Goal: Task Accomplishment & Management: Use online tool/utility

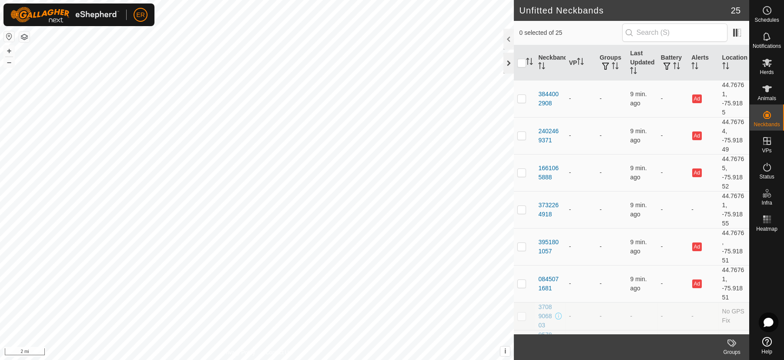
click at [507, 63] on div at bounding box center [508, 63] width 10 height 21
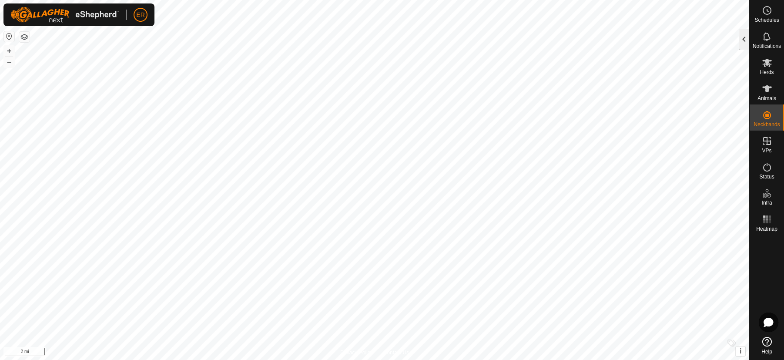
click at [742, 37] on div at bounding box center [743, 39] width 10 height 21
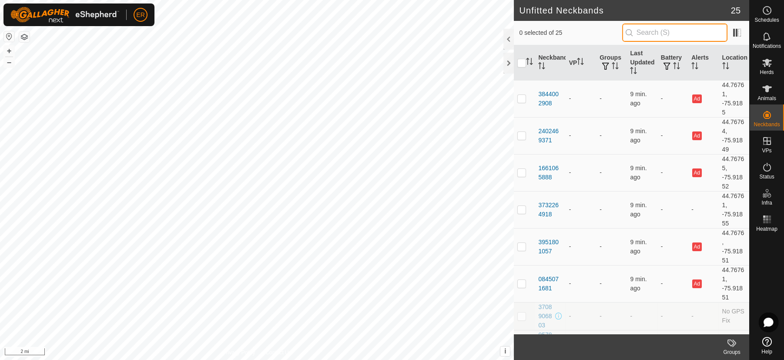
click at [667, 32] on input "text" at bounding box center [674, 32] width 105 height 18
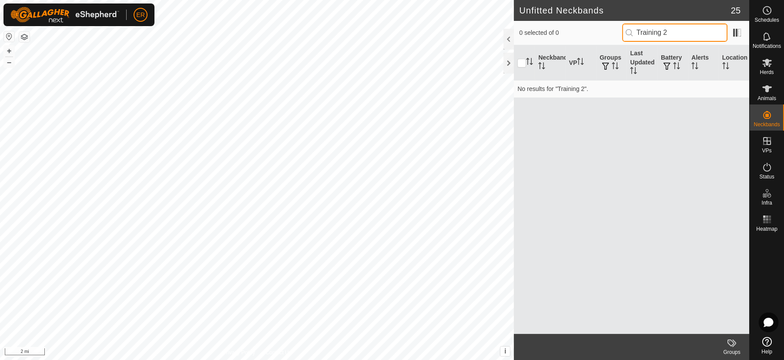
type input "Training 2"
click at [628, 32] on p-inputicon at bounding box center [628, 32] width 7 height 7
click at [509, 63] on div at bounding box center [508, 63] width 10 height 21
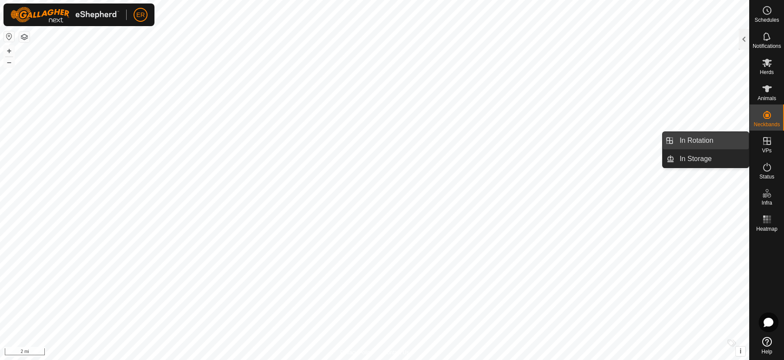
click at [734, 142] on link "In Rotation" at bounding box center [711, 140] width 74 height 17
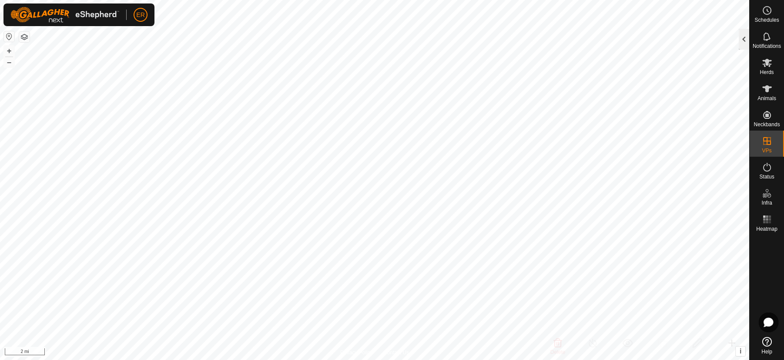
click at [740, 40] on div at bounding box center [743, 39] width 10 height 21
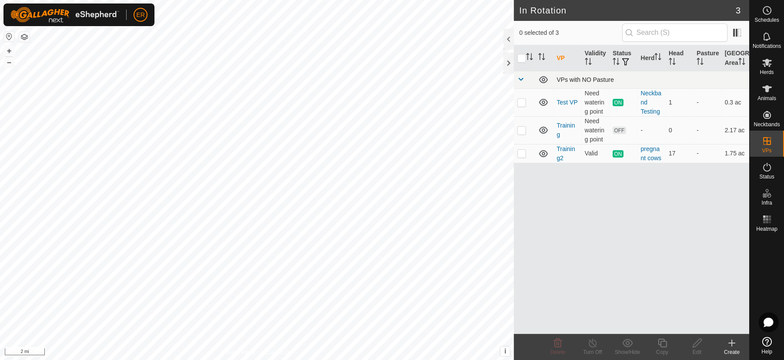
click at [520, 83] on span at bounding box center [520, 79] width 7 height 7
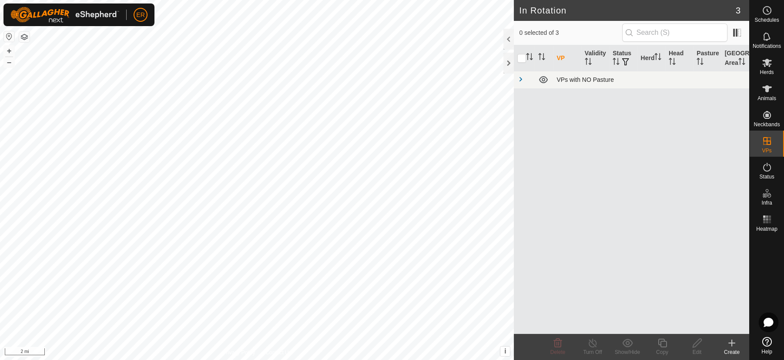
click at [622, 81] on td "VPs with NO Pasture" at bounding box center [651, 79] width 196 height 17
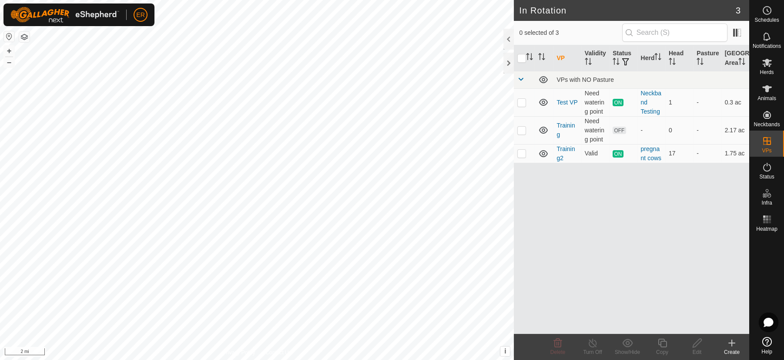
click at [600, 214] on div "VP Validity Status Herd Head Pasture Grazing Area VPs with NO Pasture Test VP N…" at bounding box center [630, 189] width 235 height 288
click at [507, 64] on div at bounding box center [508, 63] width 10 height 21
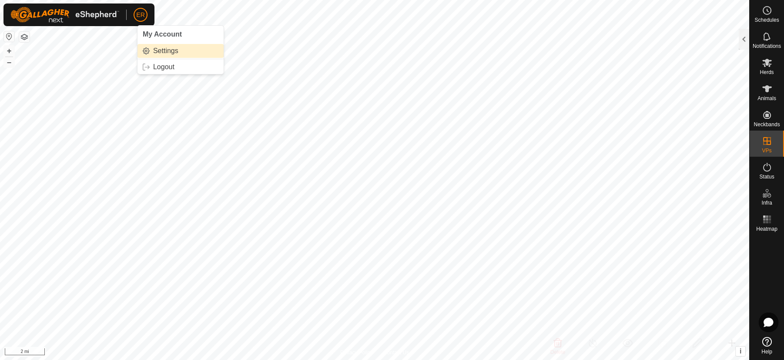
click at [169, 50] on link "Settings" at bounding box center [180, 51] width 86 height 14
click at [7, 33] on button "button" at bounding box center [9, 36] width 10 height 10
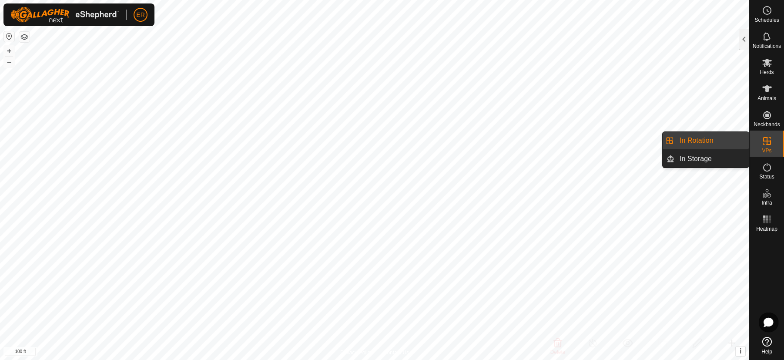
click at [727, 141] on link "In Rotation" at bounding box center [711, 140] width 74 height 17
click at [701, 141] on link "In Rotation" at bounding box center [711, 140] width 74 height 17
click at [693, 141] on link "In Rotation" at bounding box center [711, 140] width 74 height 17
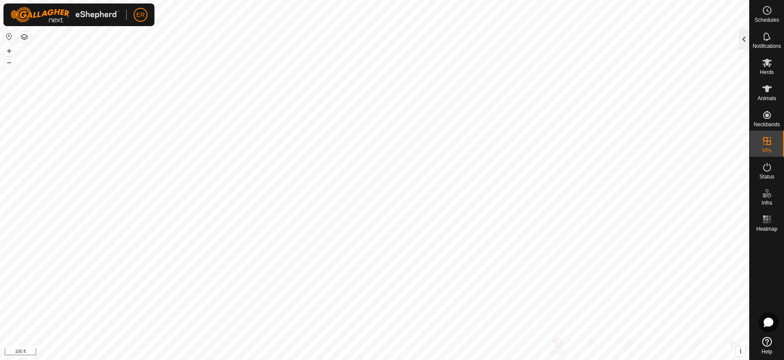
click at [743, 37] on div at bounding box center [743, 39] width 10 height 21
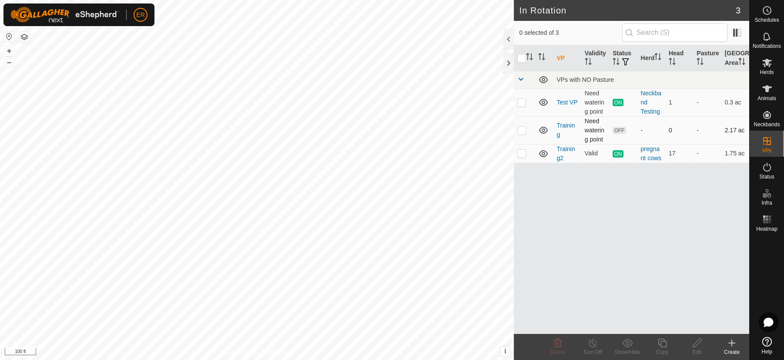
click at [524, 133] on p-checkbox at bounding box center [521, 130] width 9 height 7
checkbox input "true"
click at [696, 344] on icon at bounding box center [696, 342] width 9 height 9
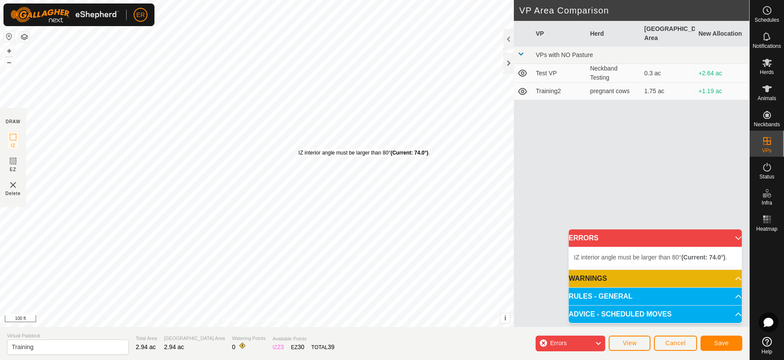
click at [298, 149] on div "IZ interior angle must be larger than 80° (Current: 74.0°) ." at bounding box center [363, 153] width 131 height 8
click at [299, 153] on div "IZ interior angle must be larger than 80° (Current: 79.4°) ." at bounding box center [364, 157] width 131 height 8
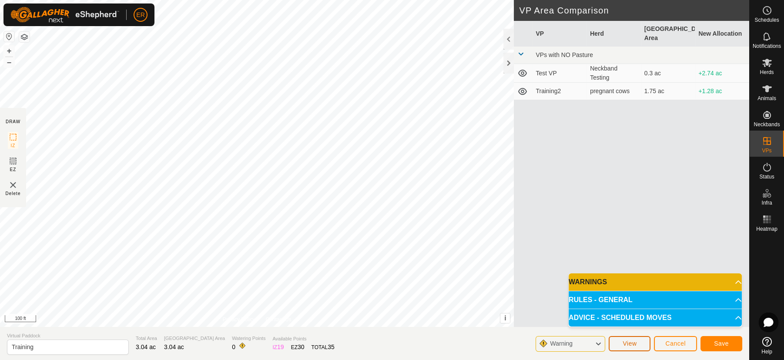
click at [626, 341] on span "View" at bounding box center [629, 343] width 14 height 7
click at [10, 62] on button "–" at bounding box center [9, 62] width 10 height 10
click at [161, 340] on div "DRAW IZ EZ Delete Privacy Policy Contact Us IZ interior angle must be larger th…" at bounding box center [374, 180] width 749 height 360
click at [99, 334] on div "DRAW IZ EZ Delete Privacy Policy Contact Us IZ interior angle must be larger th…" at bounding box center [374, 180] width 749 height 360
click at [81, 330] on div "DRAW IZ EZ Delete Privacy Policy Contact Us IZ interior angle must be larger th…" at bounding box center [374, 180] width 749 height 360
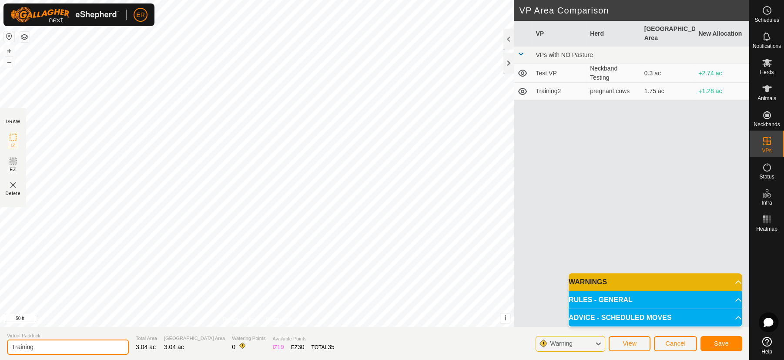
drag, startPoint x: 63, startPoint y: 351, endPoint x: 0, endPoint y: 383, distance: 71.2
click at [0, 359] on html "ER Schedules Notifications Herds Animals Neckbands VPs Status Infra Heatmap Hel…" at bounding box center [392, 180] width 784 height 360
click at [0, 0] on html "ER Schedules Notifications Herds Animals Neckbands VPs Status Infra Heatmap Hel…" at bounding box center [392, 180] width 784 height 360
click at [13, 64] on button "–" at bounding box center [9, 62] width 10 height 10
click at [13, 63] on button "–" at bounding box center [9, 62] width 10 height 10
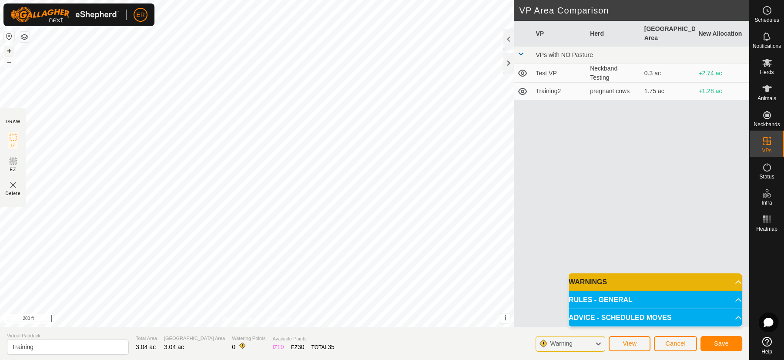
click at [7, 50] on button "+" at bounding box center [9, 51] width 10 height 10
click at [5, 63] on button "–" at bounding box center [9, 62] width 10 height 10
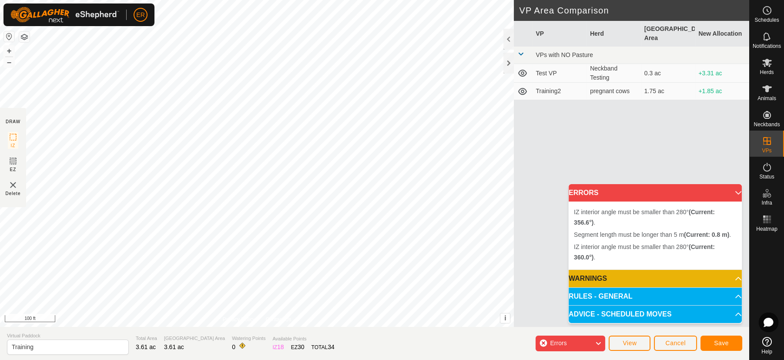
click at [157, 161] on div "IZ interior angle must be smaller than 280° (Current: 360.0°) . Segment length …" at bounding box center [256, 163] width 513 height 327
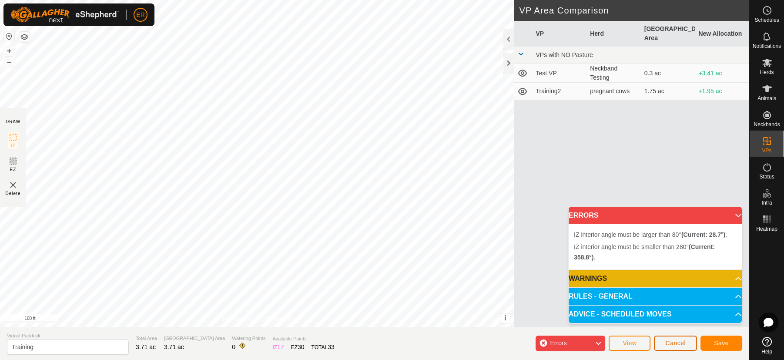
click at [669, 343] on span "Cancel" at bounding box center [675, 342] width 20 height 7
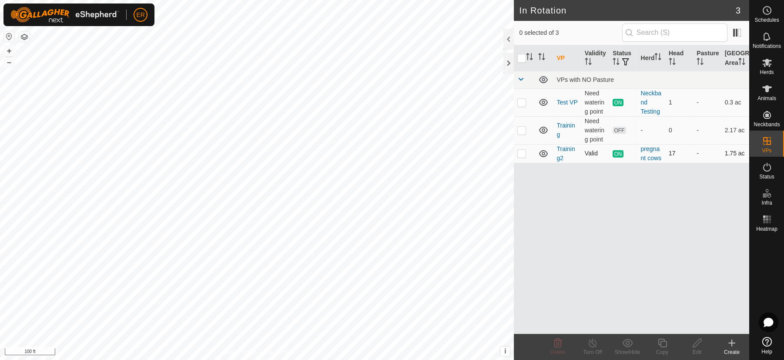
click at [521, 157] on p-checkbox at bounding box center [521, 153] width 9 height 7
click at [520, 157] on p-checkbox at bounding box center [521, 153] width 9 height 7
click at [543, 157] on icon at bounding box center [543, 153] width 9 height 7
click at [543, 159] on icon at bounding box center [543, 153] width 10 height 10
click at [522, 157] on p-checkbox at bounding box center [521, 153] width 9 height 7
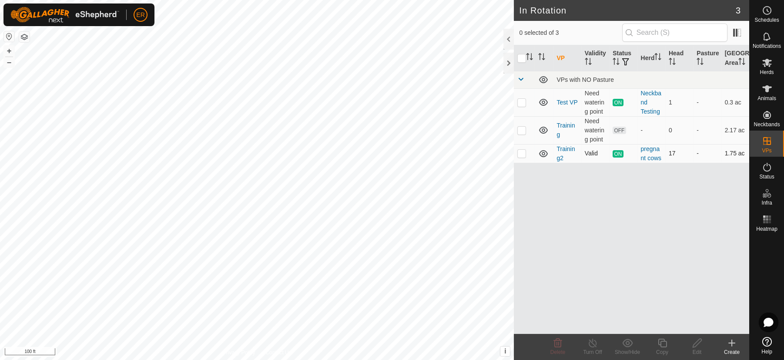
checkbox input "true"
click at [591, 343] on icon at bounding box center [592, 342] width 11 height 10
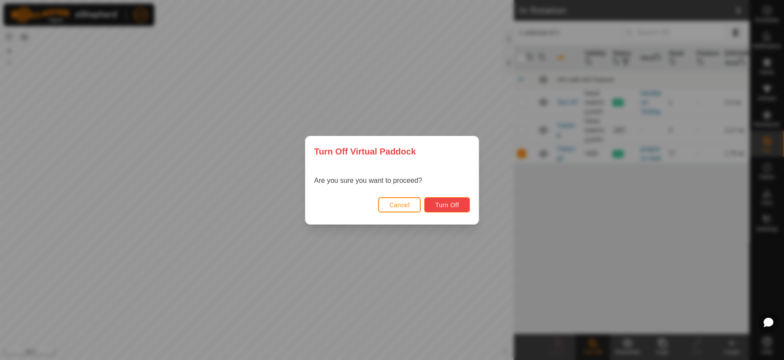
click at [454, 205] on span "Turn Off" at bounding box center [447, 204] width 24 height 7
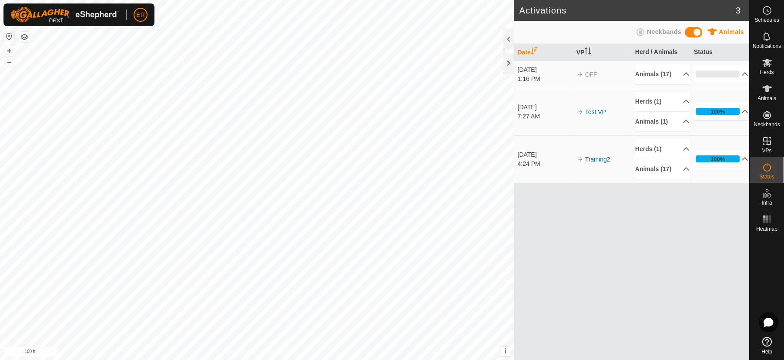
click at [533, 160] on div "4:24 PM" at bounding box center [544, 163] width 55 height 9
click at [596, 162] on link "Training2" at bounding box center [597, 159] width 25 height 7
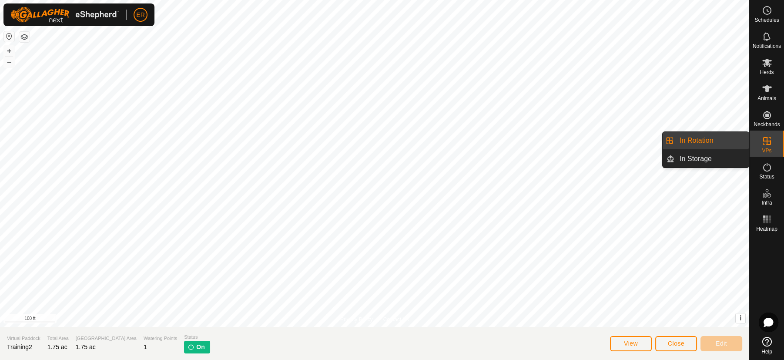
click at [730, 137] on link "In Rotation" at bounding box center [711, 140] width 74 height 17
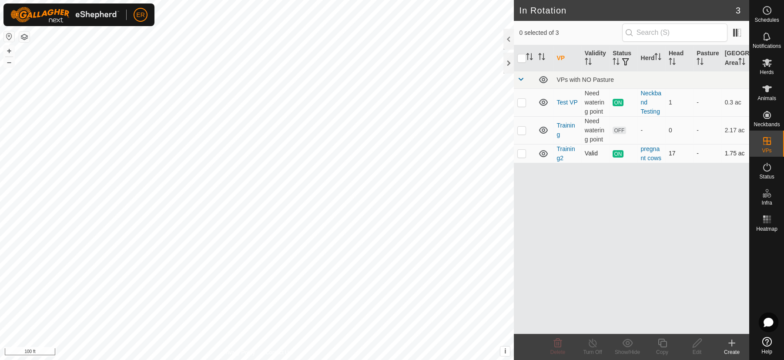
click at [523, 157] on p-checkbox at bounding box center [521, 153] width 9 height 7
click at [592, 342] on line at bounding box center [592, 343] width 7 height 7
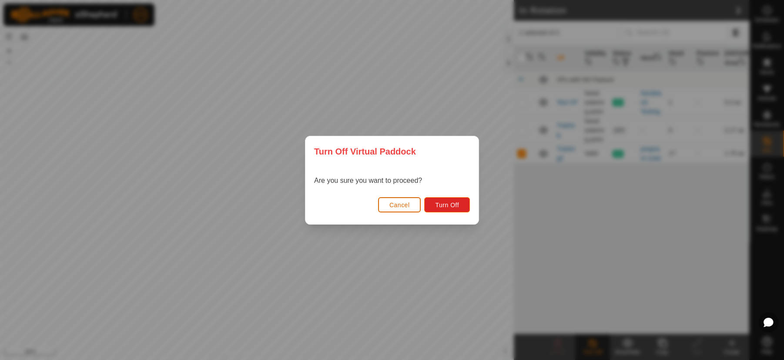
click at [394, 207] on span "Cancel" at bounding box center [399, 204] width 20 height 7
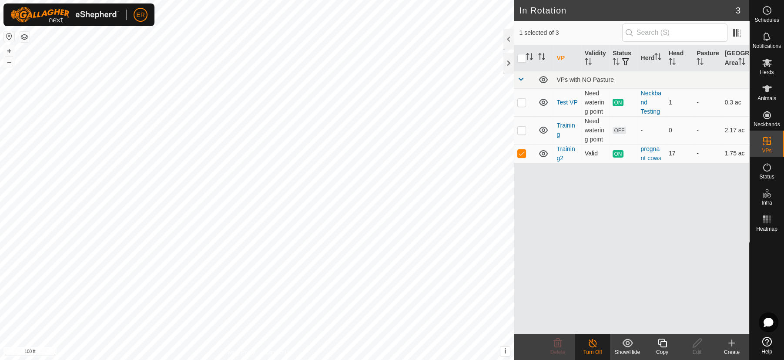
click at [523, 157] on p-checkbox at bounding box center [521, 153] width 9 height 7
checkbox input "false"
click at [521, 133] on p-checkbox at bounding box center [521, 130] width 9 height 7
checkbox input "true"
click at [696, 346] on icon at bounding box center [696, 342] width 11 height 10
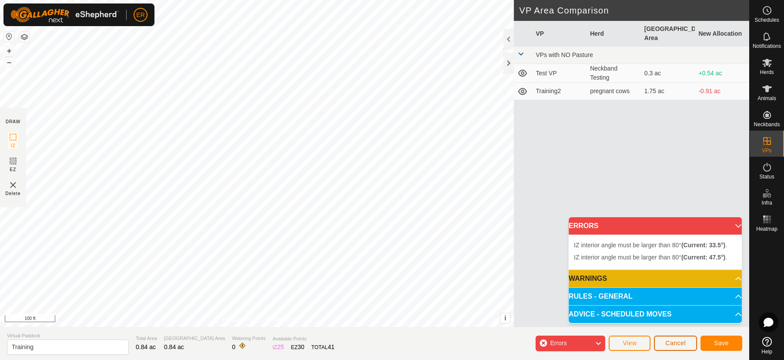
click at [672, 340] on span "Cancel" at bounding box center [675, 342] width 20 height 7
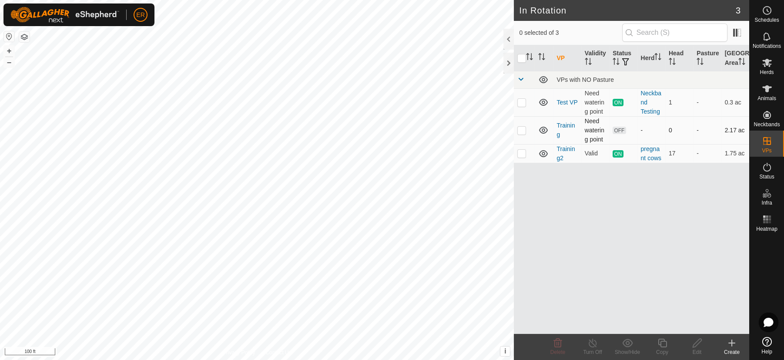
click at [521, 133] on p-checkbox at bounding box center [521, 130] width 9 height 7
click at [556, 341] on icon at bounding box center [557, 342] width 10 height 10
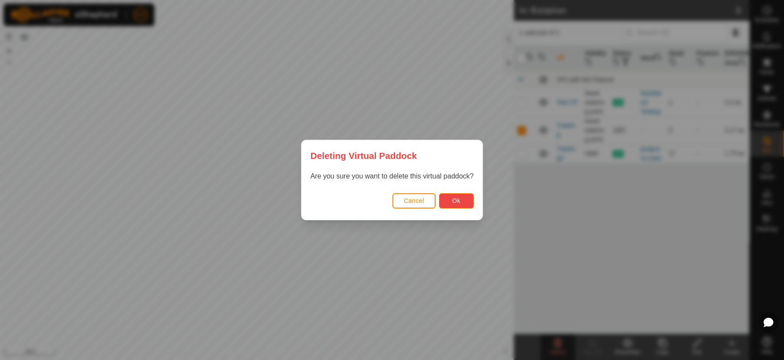
click at [455, 200] on span "Ok" at bounding box center [456, 200] width 8 height 7
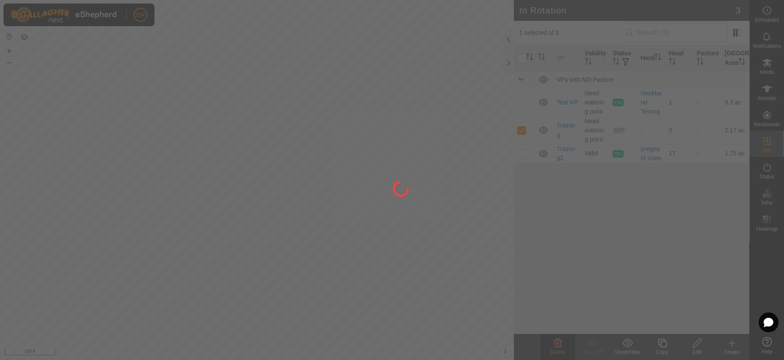
checkbox input "false"
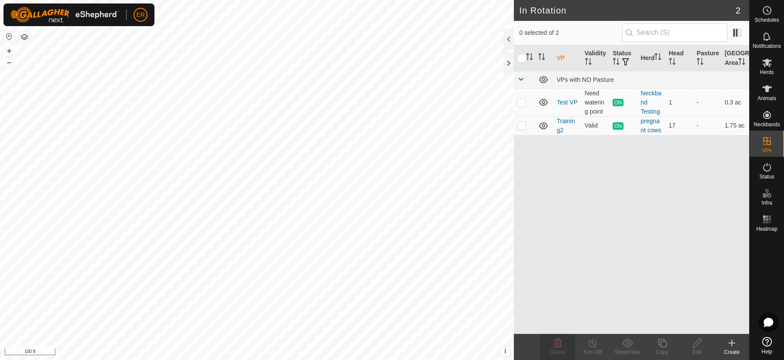
click at [730, 342] on icon at bounding box center [731, 342] width 10 height 10
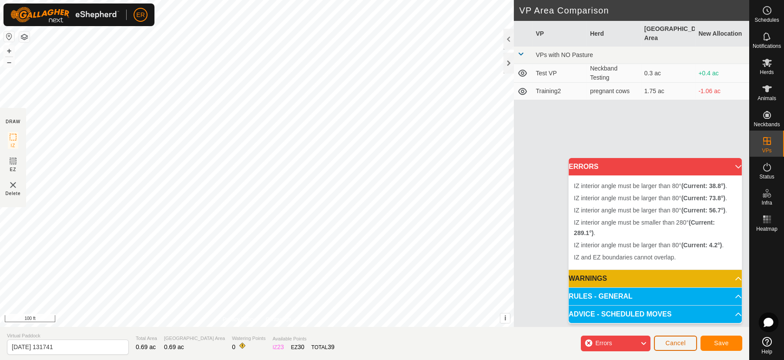
drag, startPoint x: 514, startPoint y: 300, endPoint x: 664, endPoint y: 340, distance: 154.5
click at [664, 340] on button "Cancel" at bounding box center [675, 342] width 43 height 15
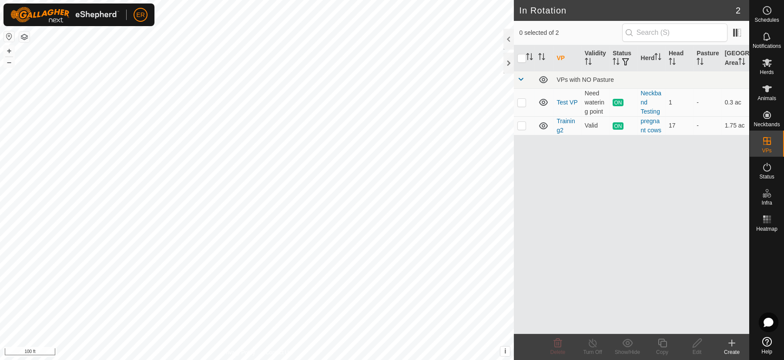
click at [729, 344] on icon at bounding box center [731, 342] width 10 height 10
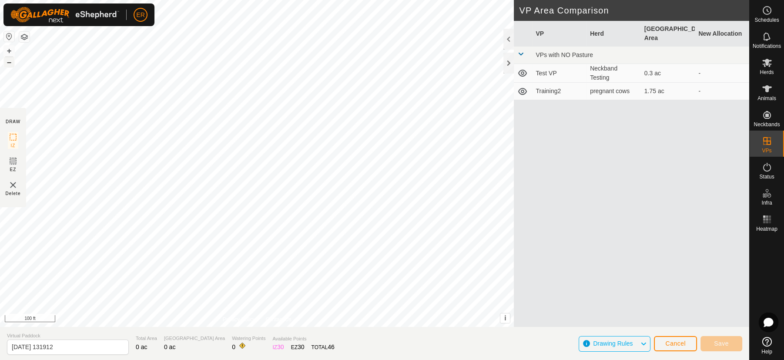
click at [9, 64] on button "–" at bounding box center [9, 62] width 10 height 10
click at [680, 345] on span "Cancel" at bounding box center [675, 343] width 20 height 7
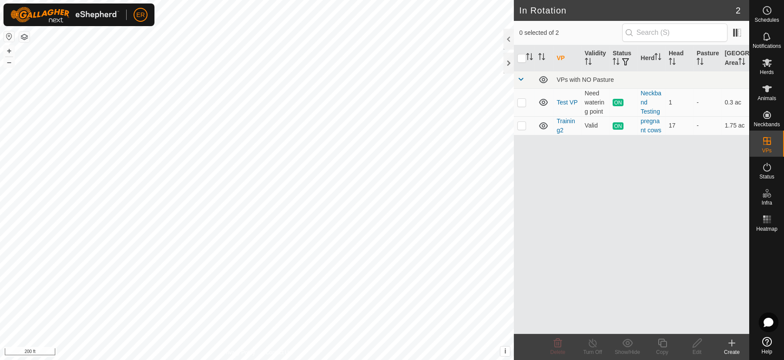
click at [731, 344] on icon at bounding box center [731, 343] width 0 height 6
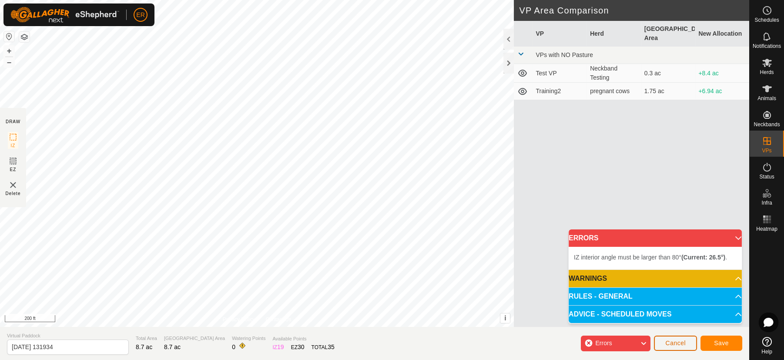
click at [670, 340] on span "Cancel" at bounding box center [675, 342] width 20 height 7
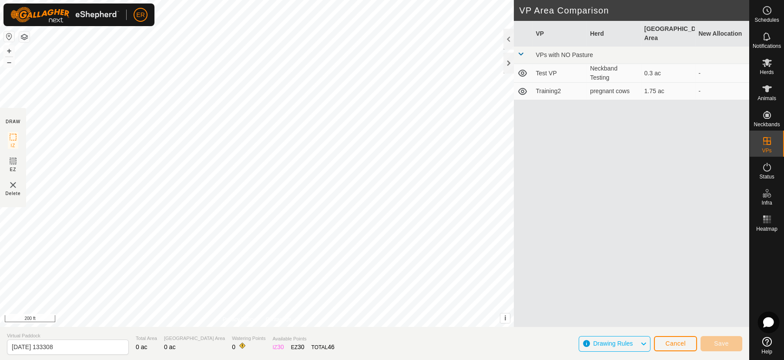
click at [770, 321] on icon at bounding box center [768, 321] width 10 height 9
click at [0, 0] on icon at bounding box center [0, 0] width 0 height 0
click at [764, 340] on icon at bounding box center [767, 342] width 10 height 10
click at [667, 340] on span "Cancel" at bounding box center [675, 343] width 20 height 7
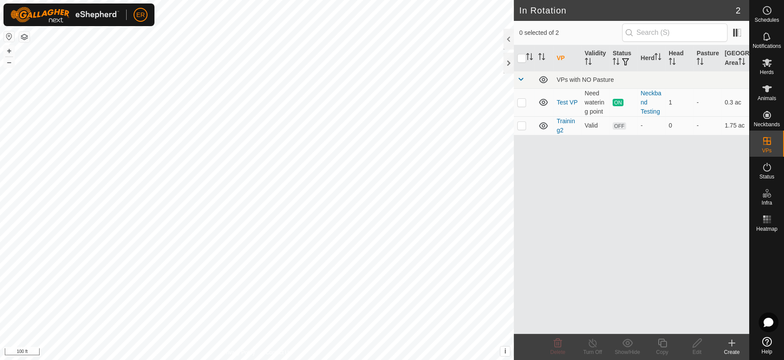
click at [732, 341] on icon at bounding box center [731, 342] width 10 height 10
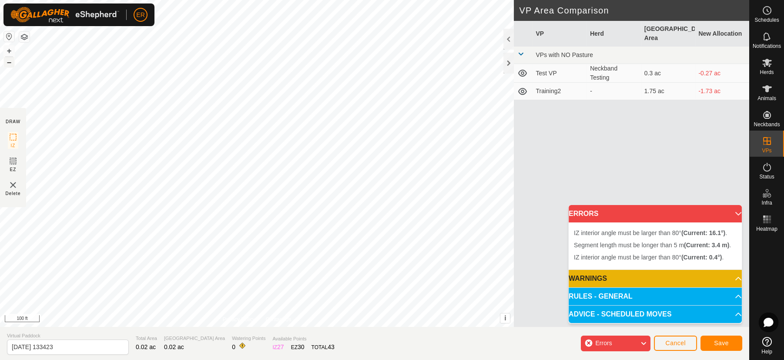
click at [4, 60] on button "–" at bounding box center [9, 62] width 10 height 10
click at [682, 340] on span "Cancel" at bounding box center [675, 342] width 20 height 7
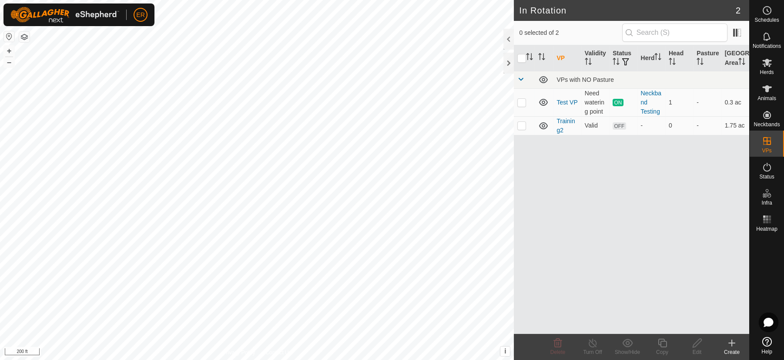
click at [734, 342] on icon at bounding box center [731, 342] width 10 height 10
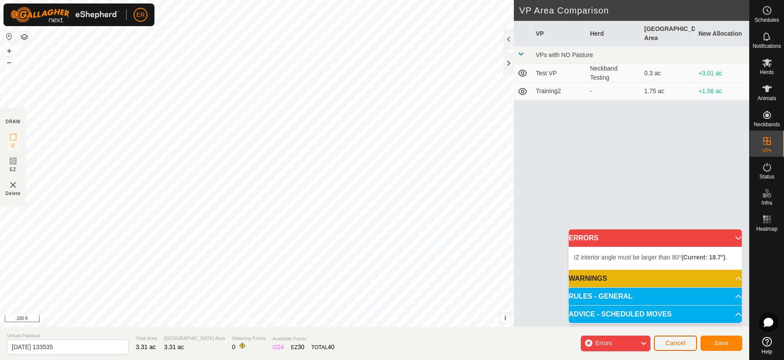
click at [667, 344] on span "Cancel" at bounding box center [675, 342] width 20 height 7
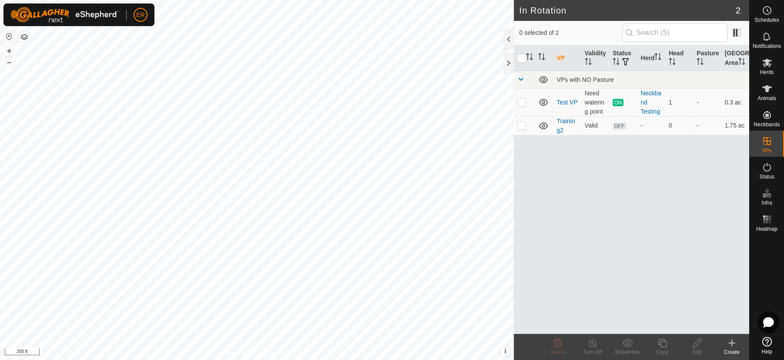
click at [766, 324] on icon at bounding box center [768, 321] width 10 height 9
click at [0, 0] on icon at bounding box center [0, 0] width 0 height 0
click at [768, 342] on icon at bounding box center [767, 342] width 10 height 10
click at [730, 344] on icon at bounding box center [731, 342] width 10 height 10
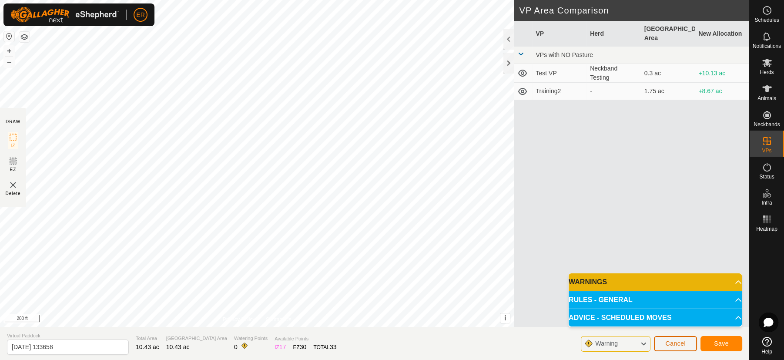
click at [675, 342] on span "Cancel" at bounding box center [675, 343] width 20 height 7
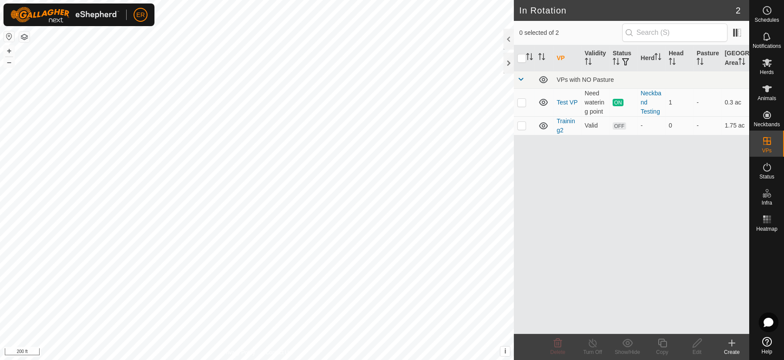
click at [730, 341] on icon at bounding box center [731, 342] width 10 height 10
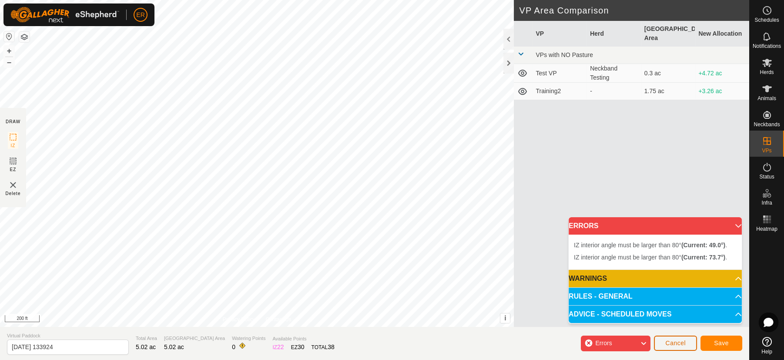
click at [682, 344] on span "Cancel" at bounding box center [675, 342] width 20 height 7
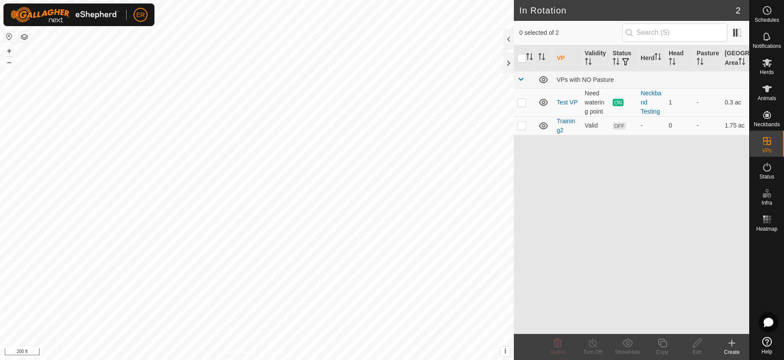
click at [728, 343] on icon at bounding box center [731, 343] width 6 height 0
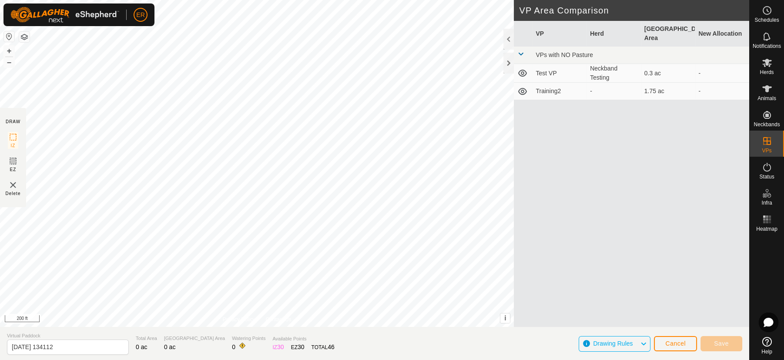
click at [767, 341] on icon at bounding box center [767, 342] width 10 height 10
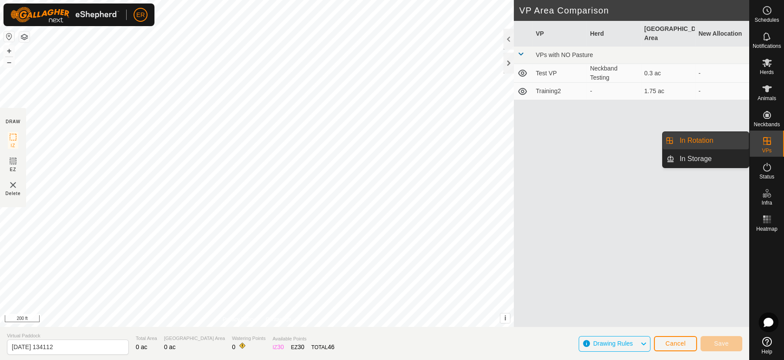
click at [731, 146] on link "In Rotation" at bounding box center [711, 140] width 74 height 17
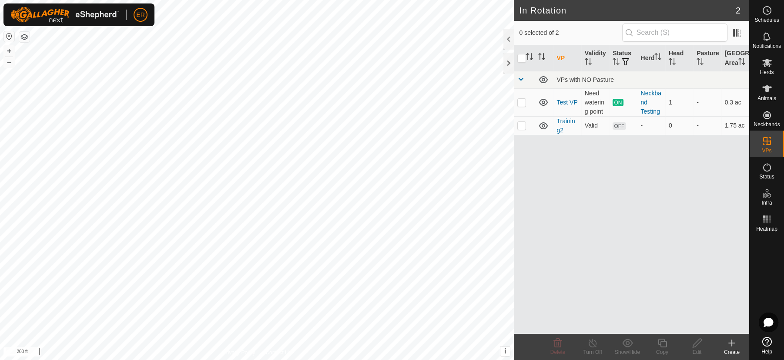
click at [728, 343] on icon at bounding box center [731, 342] width 10 height 10
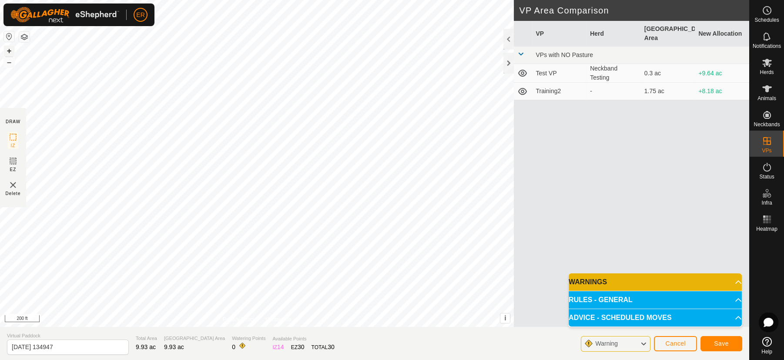
click at [10, 51] on button "+" at bounding box center [9, 51] width 10 height 10
click at [10, 61] on button "–" at bounding box center [9, 62] width 10 height 10
click at [8, 52] on button "+" at bounding box center [9, 51] width 10 height 10
click at [301, 0] on html "ER Schedules Notifications Herds Animals Neckbands VPs Status Infra Heatmap Hel…" at bounding box center [392, 180] width 784 height 360
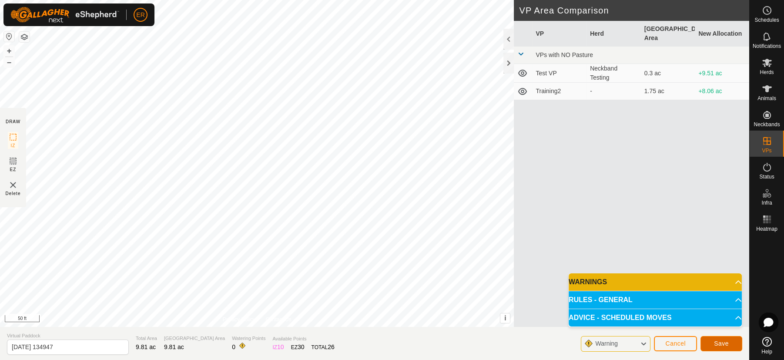
click at [716, 343] on span "Save" at bounding box center [721, 343] width 15 height 7
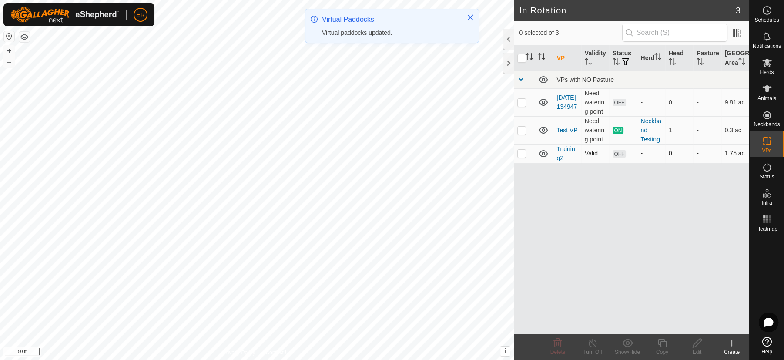
click at [521, 157] on p-checkbox at bounding box center [521, 153] width 9 height 7
checkbox input "true"
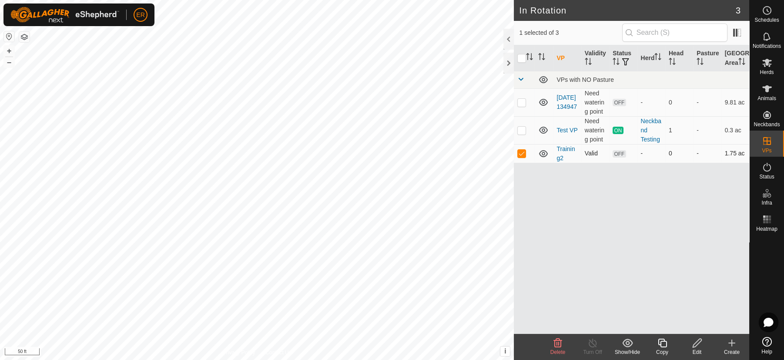
click at [619, 157] on span "OFF" at bounding box center [618, 153] width 13 height 7
click at [562, 160] on link "Training2" at bounding box center [565, 153] width 18 height 16
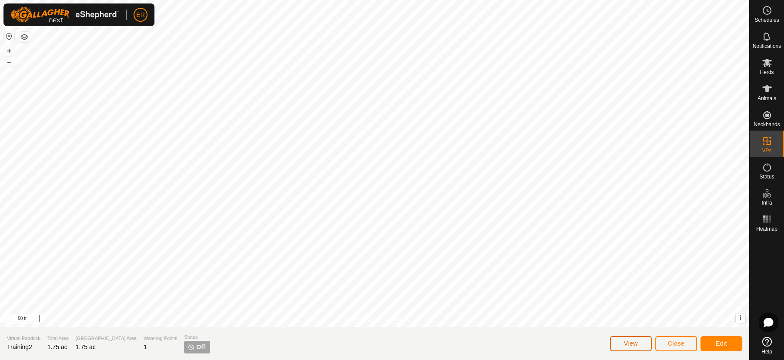
click at [621, 345] on button "View" at bounding box center [631, 343] width 42 height 15
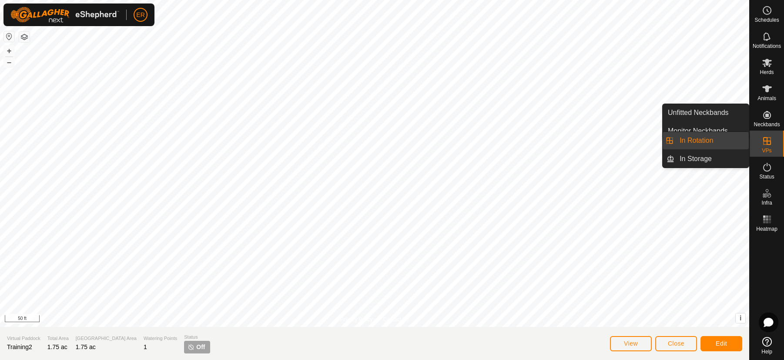
click at [721, 142] on link "In Rotation" at bounding box center [711, 140] width 74 height 17
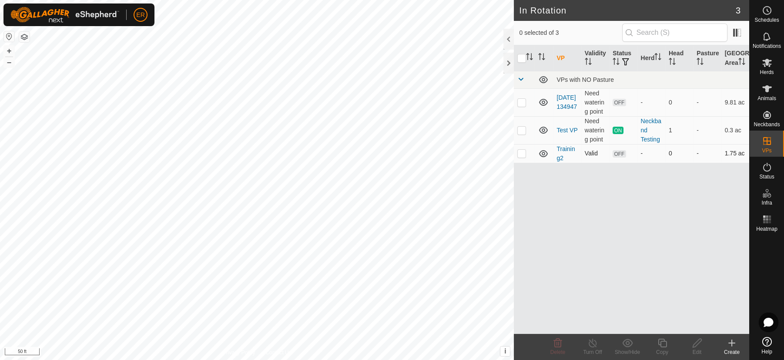
click at [619, 157] on span "OFF" at bounding box center [618, 153] width 13 height 7
click at [520, 157] on p-checkbox at bounding box center [521, 153] width 9 height 7
checkbox input "true"
click at [765, 88] on icon at bounding box center [767, 88] width 10 height 7
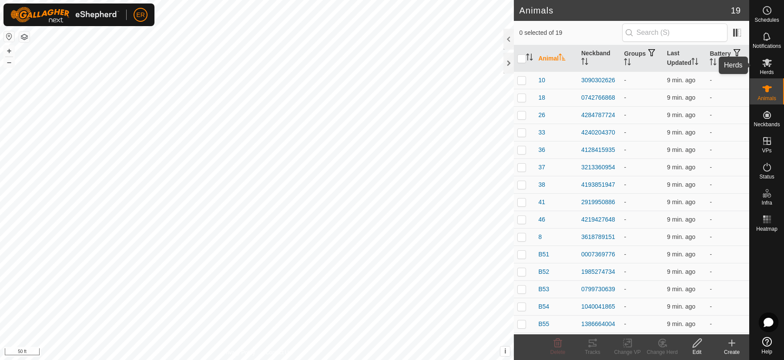
click at [764, 66] on icon at bounding box center [767, 63] width 10 height 8
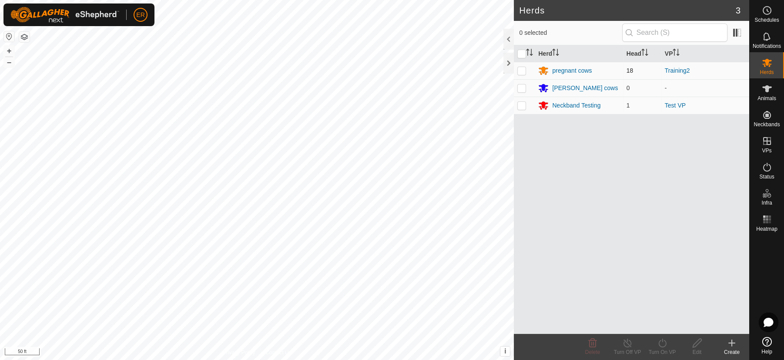
click at [520, 70] on p-checkbox at bounding box center [521, 70] width 9 height 7
checkbox input "true"
click at [663, 342] on icon at bounding box center [662, 342] width 11 height 10
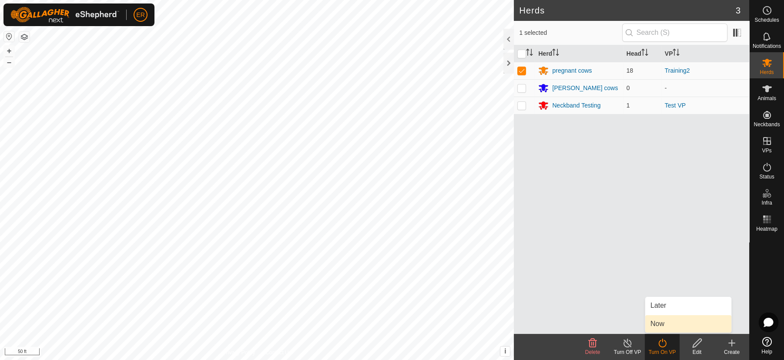
click at [659, 324] on link "Now" at bounding box center [688, 323] width 86 height 17
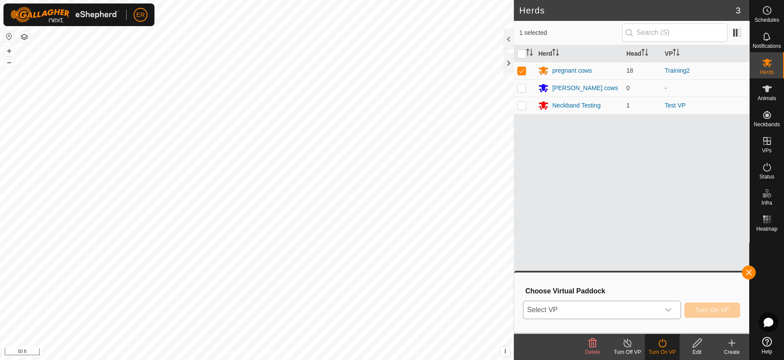
click at [670, 309] on icon "dropdown trigger" at bounding box center [667, 309] width 7 height 7
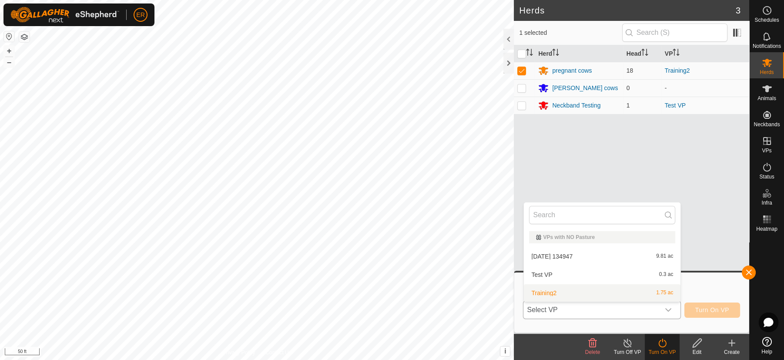
click at [551, 295] on li "Training2 1.75 ac" at bounding box center [601, 292] width 157 height 17
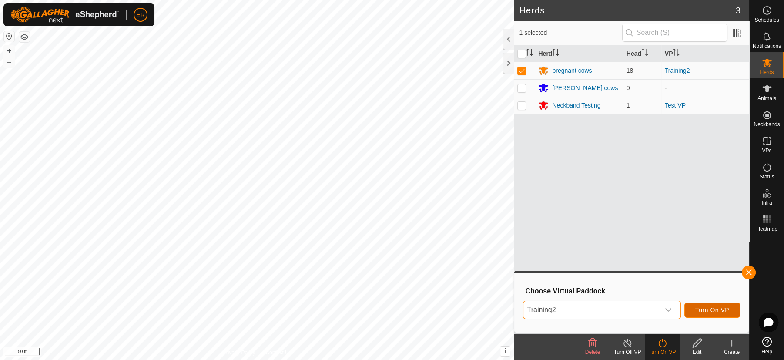
click at [700, 307] on span "Turn On VP" at bounding box center [712, 309] width 34 height 7
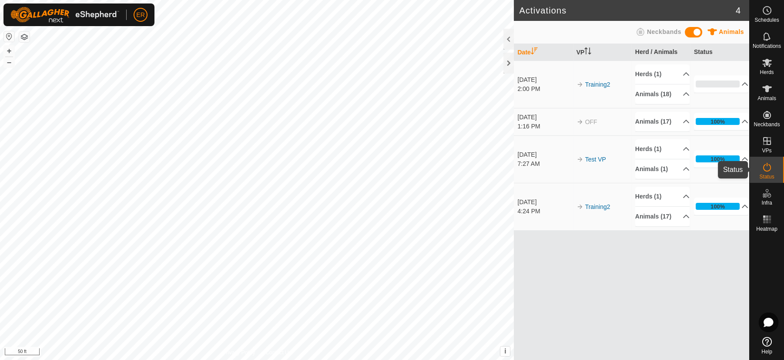
click at [768, 167] on icon at bounding box center [766, 167] width 10 height 10
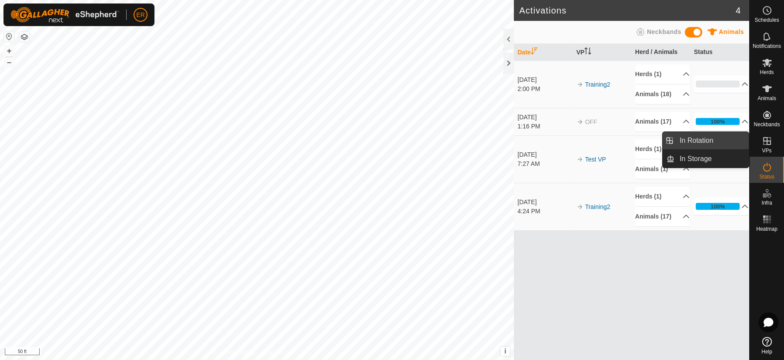
click at [732, 138] on link "In Rotation" at bounding box center [711, 140] width 74 height 17
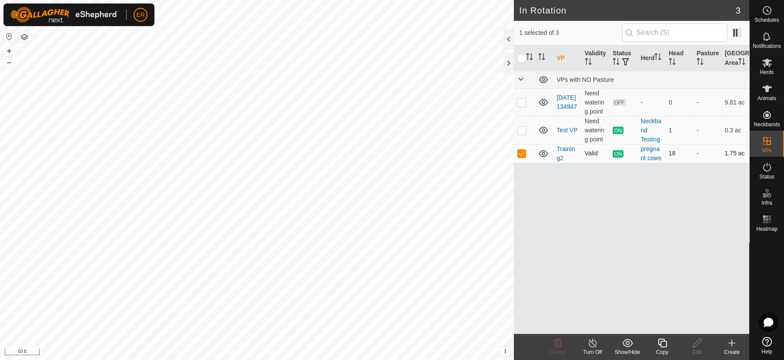
click at [521, 157] on p-checkbox at bounding box center [521, 153] width 9 height 7
checkbox input "false"
click at [507, 60] on div at bounding box center [508, 63] width 10 height 21
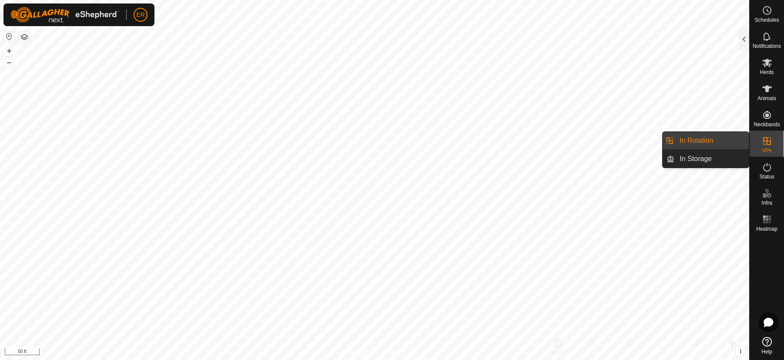
click at [736, 140] on link "In Rotation" at bounding box center [711, 140] width 74 height 17
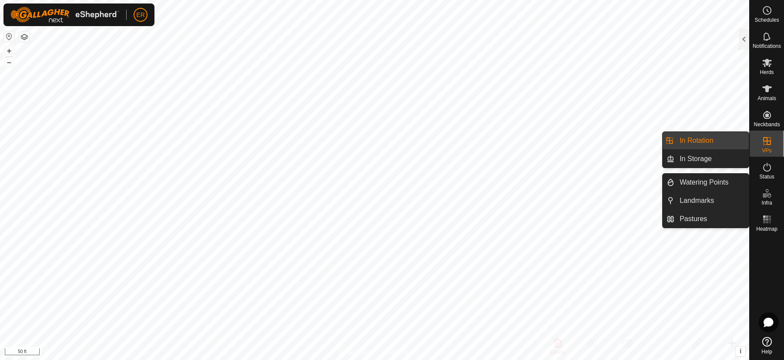
click at [680, 141] on link "In Rotation" at bounding box center [711, 140] width 74 height 17
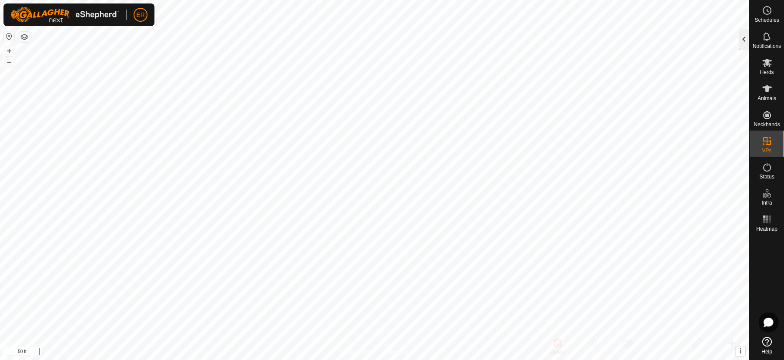
click at [745, 39] on div at bounding box center [743, 39] width 10 height 21
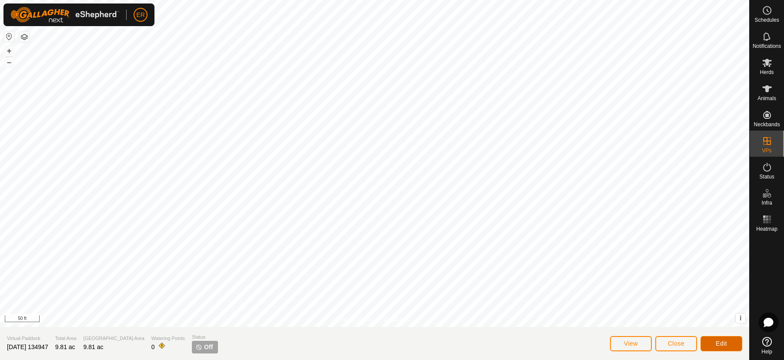
click at [716, 343] on span "Edit" at bounding box center [720, 343] width 11 height 7
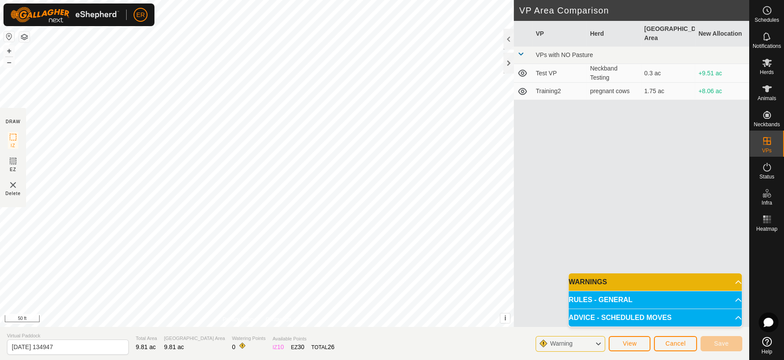
click at [663, 203] on div "VP Herd Grazing Area New Allocation VPs with NO Pasture Test VP Neckband Testin…" at bounding box center [630, 184] width 235 height 327
click at [647, 298] on p-accordion-header "RULES - GENERAL" at bounding box center [654, 299] width 173 height 17
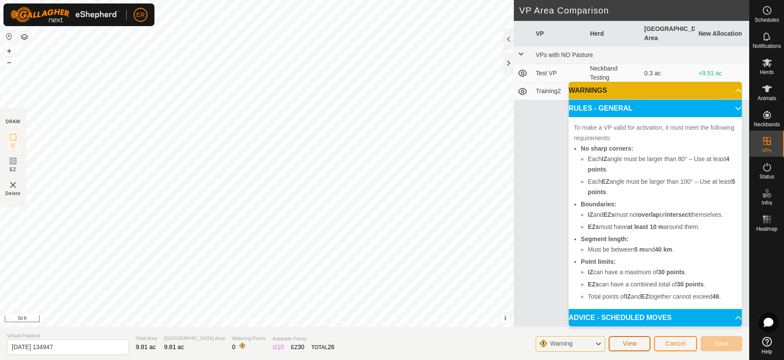
click at [626, 344] on span "View" at bounding box center [629, 343] width 14 height 7
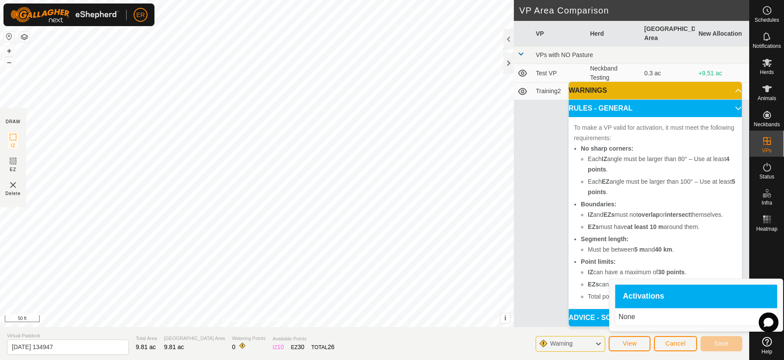
click at [549, 275] on div "VP Herd Grazing Area New Allocation VPs with NO Pasture Test VP Neckband Testin…" at bounding box center [630, 184] width 235 height 327
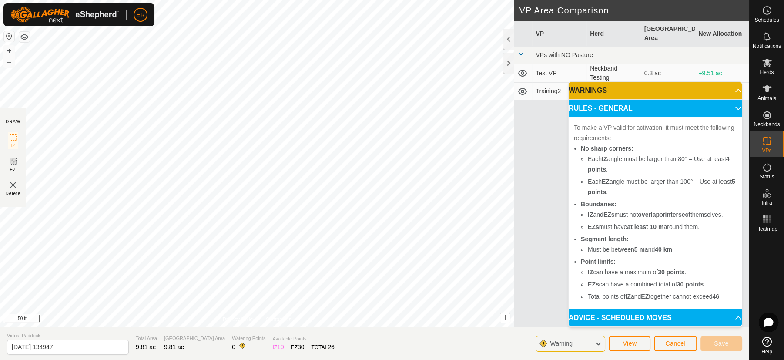
click at [733, 106] on p-accordion-header "RULES - GENERAL" at bounding box center [654, 108] width 173 height 17
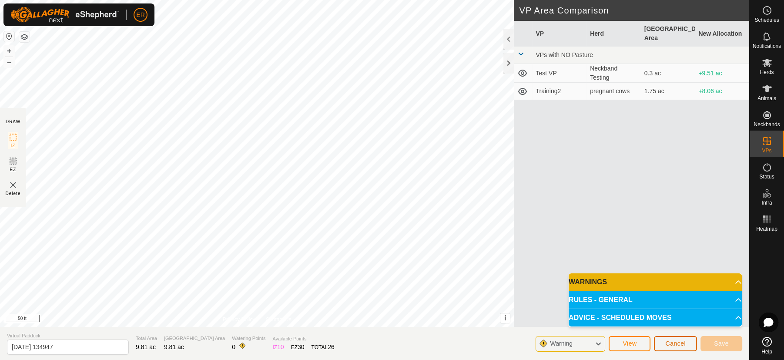
click at [689, 347] on button "Cancel" at bounding box center [675, 343] width 43 height 15
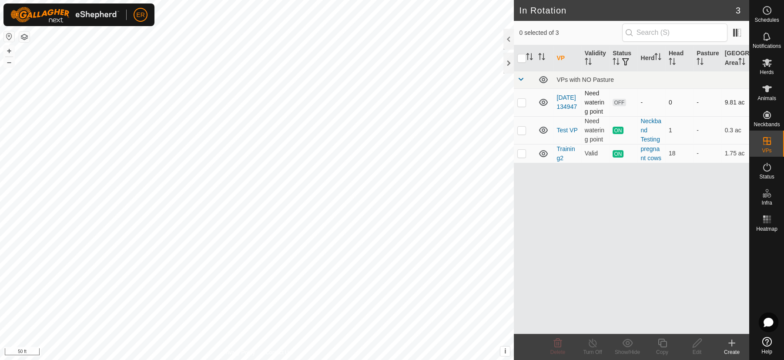
click at [523, 106] on p-checkbox at bounding box center [521, 102] width 9 height 7
checkbox input "true"
click at [693, 341] on icon at bounding box center [696, 342] width 11 height 10
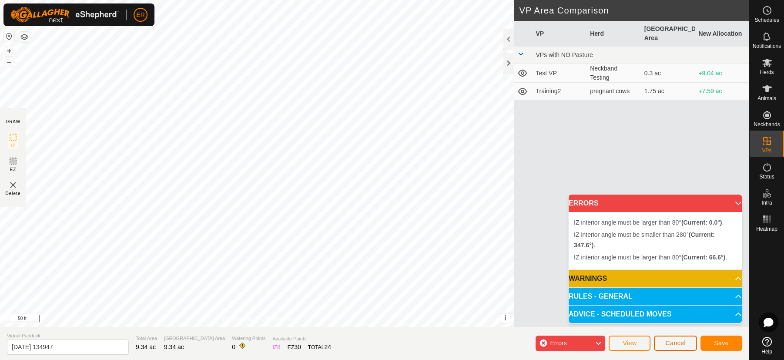
click at [685, 340] on span "Cancel" at bounding box center [675, 342] width 20 height 7
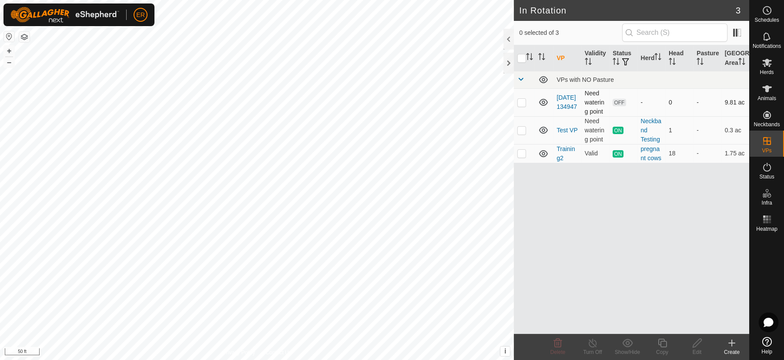
click at [521, 106] on p-checkbox at bounding box center [521, 102] width 9 height 7
checkbox input "true"
click at [696, 344] on icon at bounding box center [696, 342] width 9 height 9
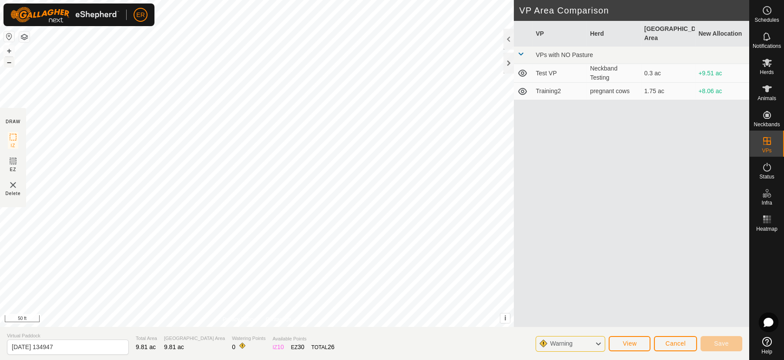
click at [9, 66] on button "–" at bounding box center [9, 62] width 10 height 10
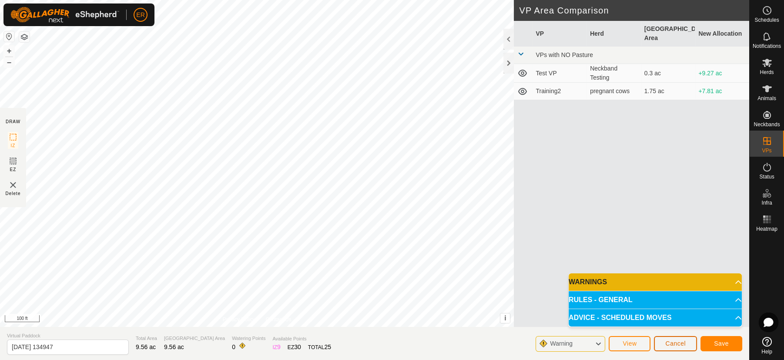
click at [665, 346] on span "Cancel" at bounding box center [675, 343] width 20 height 7
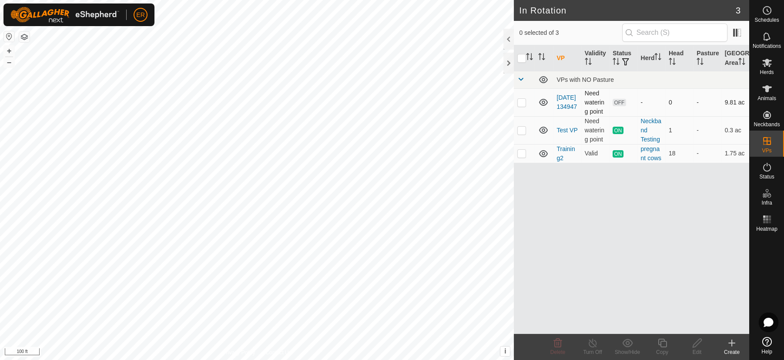
click at [522, 106] on p-checkbox at bounding box center [521, 102] width 9 height 7
click at [561, 342] on icon at bounding box center [557, 342] width 10 height 10
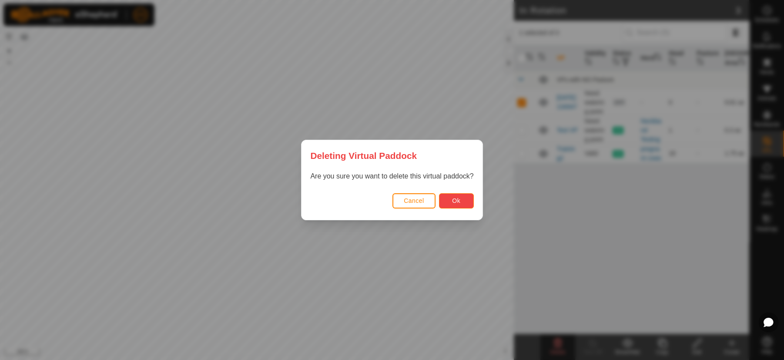
click at [462, 201] on button "Ok" at bounding box center [456, 200] width 35 height 15
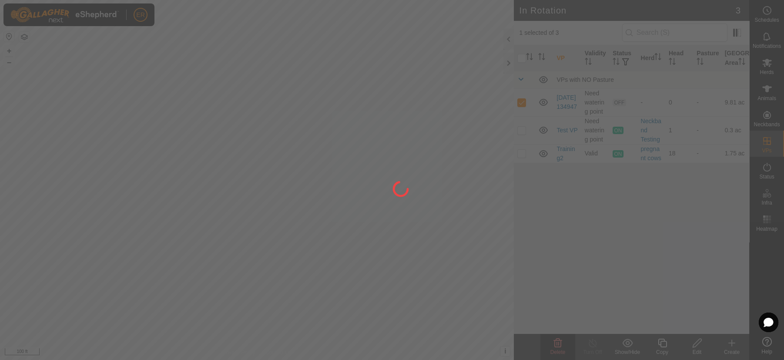
checkbox input "false"
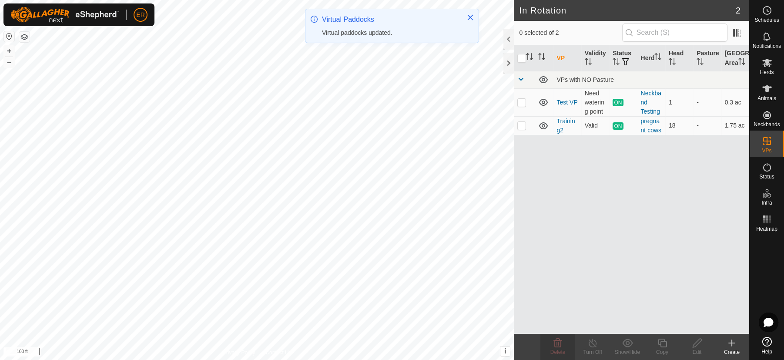
click at [730, 341] on icon at bounding box center [731, 342] width 10 height 10
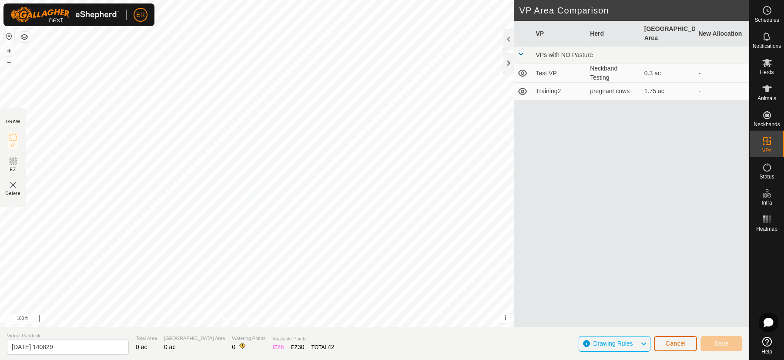
click at [680, 343] on span "Cancel" at bounding box center [675, 343] width 20 height 7
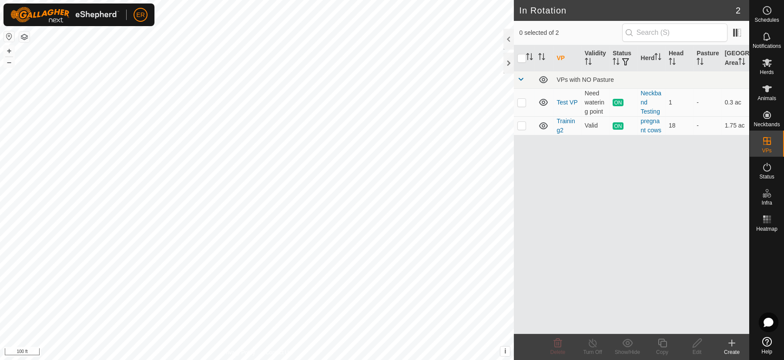
click at [735, 344] on icon at bounding box center [731, 342] width 10 height 10
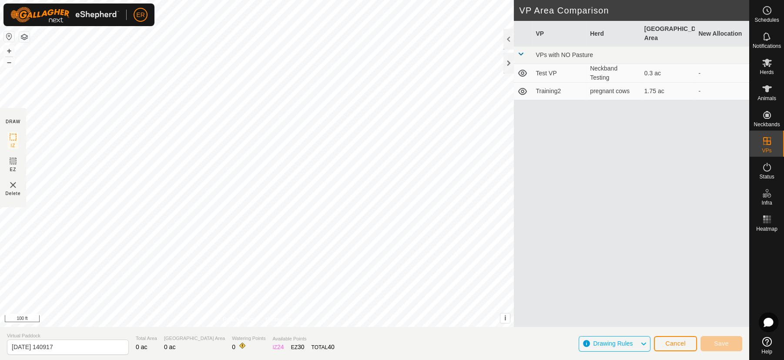
click at [13, 185] on img at bounding box center [13, 185] width 10 height 10
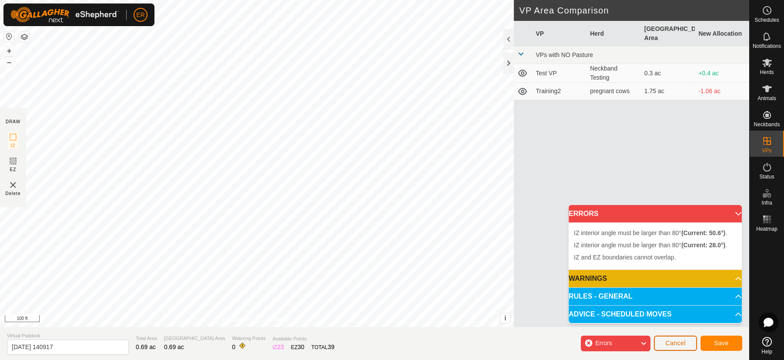
click at [674, 339] on span "Cancel" at bounding box center [675, 342] width 20 height 7
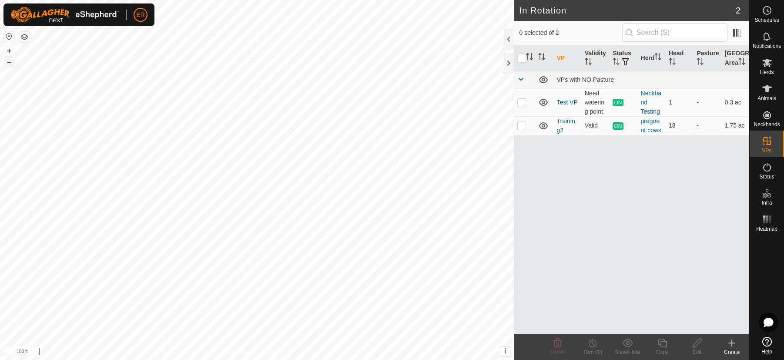
click at [7, 60] on button "–" at bounding box center [9, 62] width 10 height 10
click at [731, 342] on icon at bounding box center [731, 343] width 0 height 6
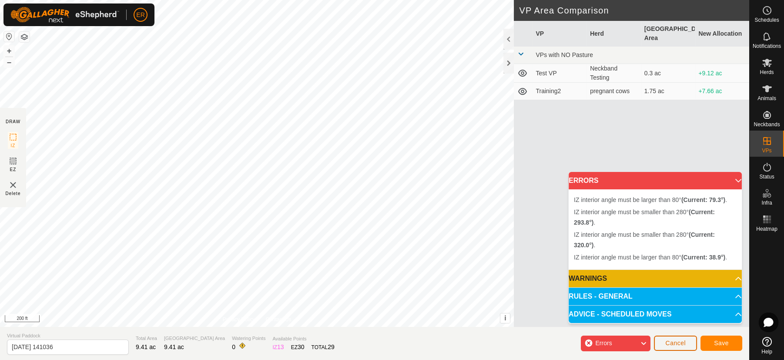
click at [684, 341] on span "Cancel" at bounding box center [675, 342] width 20 height 7
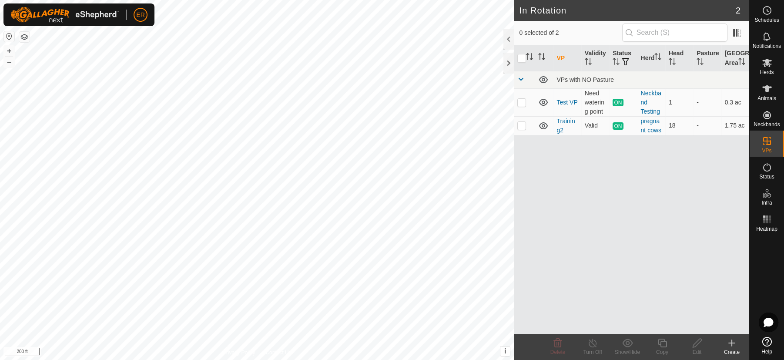
click at [764, 340] on icon at bounding box center [767, 342] width 10 height 10
click at [730, 340] on icon at bounding box center [731, 342] width 10 height 10
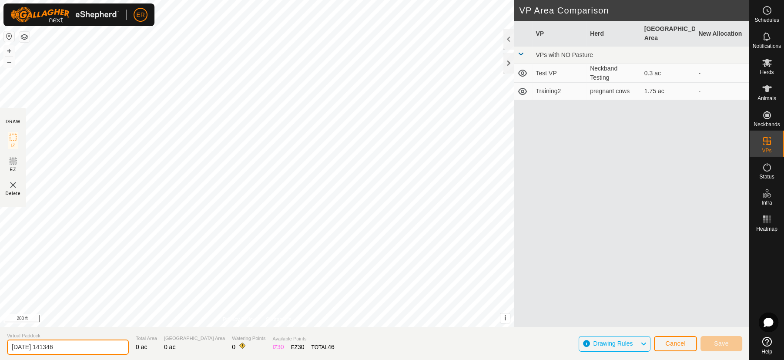
click at [73, 347] on input "[DATE] 141346" at bounding box center [68, 346] width 122 height 15
type input "[DATE]"
click at [685, 345] on span "Cancel" at bounding box center [675, 343] width 20 height 7
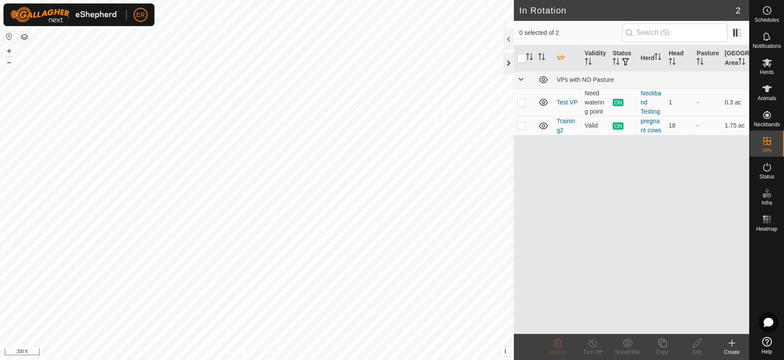
click at [506, 63] on div at bounding box center [508, 63] width 10 height 21
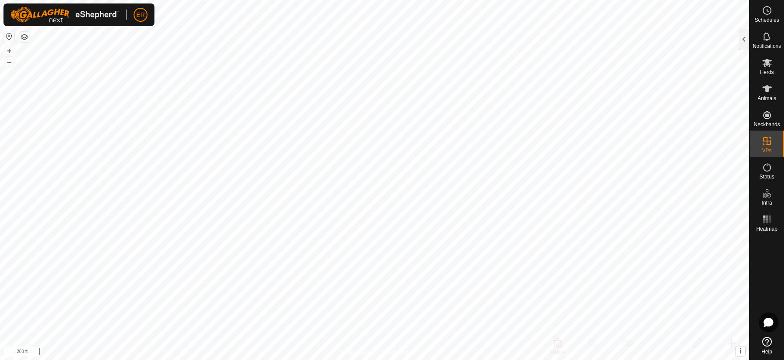
click at [147, 359] on html "ER Schedules Notifications Herds Animals Neckbands VPs Status Infra Heatmap Hel…" at bounding box center [392, 180] width 784 height 360
click at [12, 51] on button "+" at bounding box center [9, 51] width 10 height 10
click at [10, 47] on button "+" at bounding box center [9, 51] width 10 height 10
click at [10, 50] on button "+" at bounding box center [9, 51] width 10 height 10
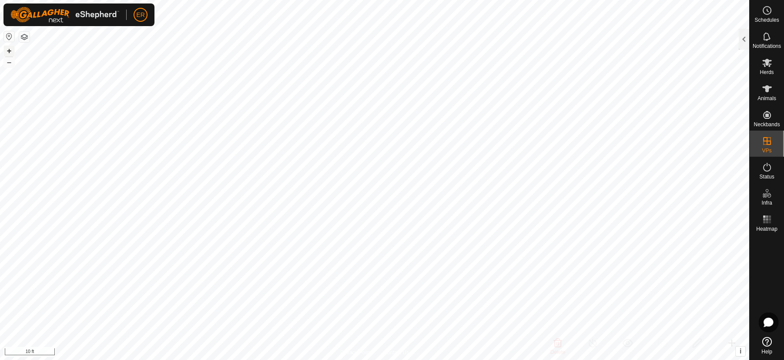
click at [10, 50] on button "+" at bounding box center [9, 51] width 10 height 10
click at [11, 63] on button "–" at bounding box center [9, 62] width 10 height 10
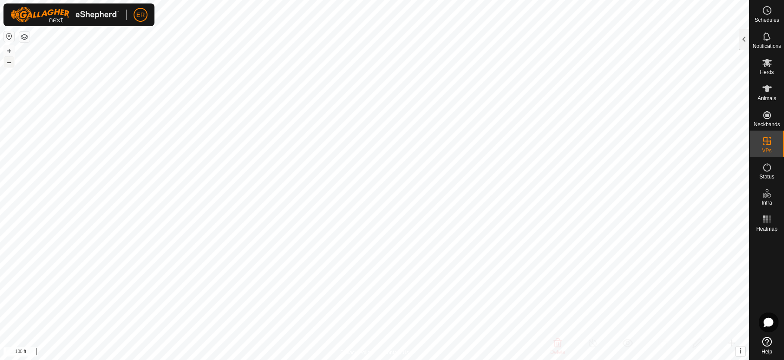
click at [11, 63] on button "–" at bounding box center [9, 62] width 10 height 10
click at [7, 51] on button "+" at bounding box center [9, 51] width 10 height 10
click at [7, 49] on button "+" at bounding box center [9, 51] width 10 height 10
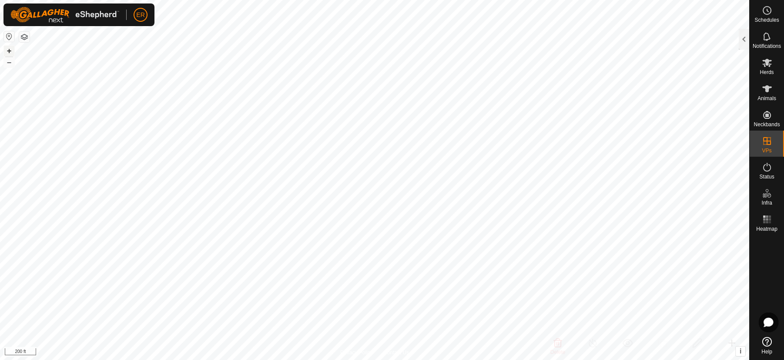
click at [10, 49] on button "+" at bounding box center [9, 51] width 10 height 10
click at [743, 36] on div at bounding box center [743, 39] width 10 height 21
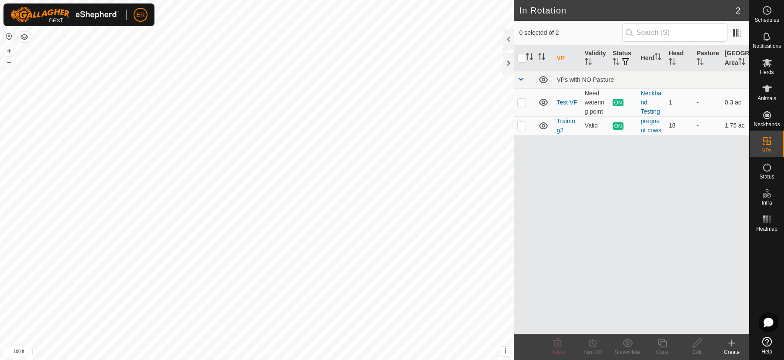
click at [729, 343] on icon at bounding box center [731, 342] width 10 height 10
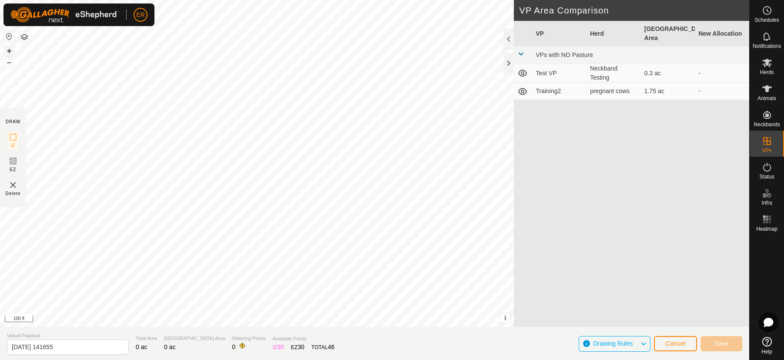
click at [10, 50] on button "+" at bounding box center [9, 51] width 10 height 10
click at [677, 342] on span "Cancel" at bounding box center [675, 343] width 20 height 7
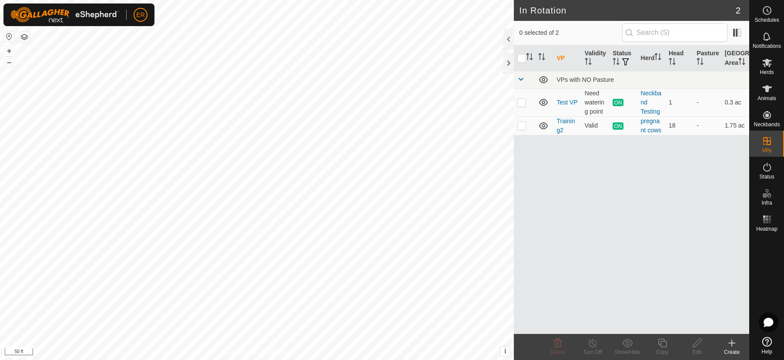
click at [731, 344] on icon at bounding box center [731, 343] width 0 height 6
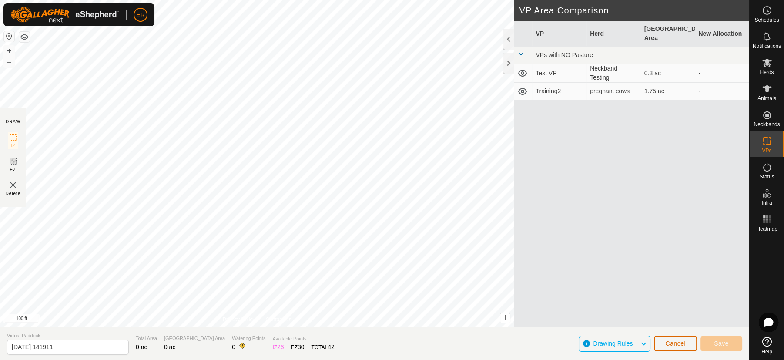
click at [670, 344] on span "Cancel" at bounding box center [675, 343] width 20 height 7
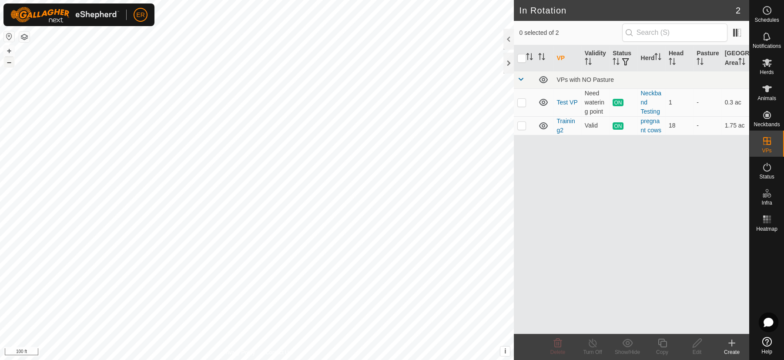
click at [8, 63] on button "–" at bounding box center [9, 62] width 10 height 10
click at [732, 337] on icon at bounding box center [731, 342] width 10 height 10
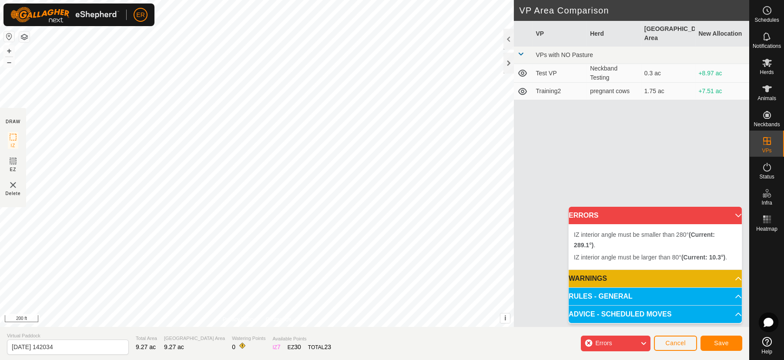
click at [273, 79] on div "IZ interior angle must be larger than 80° (Current: 10.3°) . + – ⇧ i This appli…" at bounding box center [256, 163] width 513 height 327
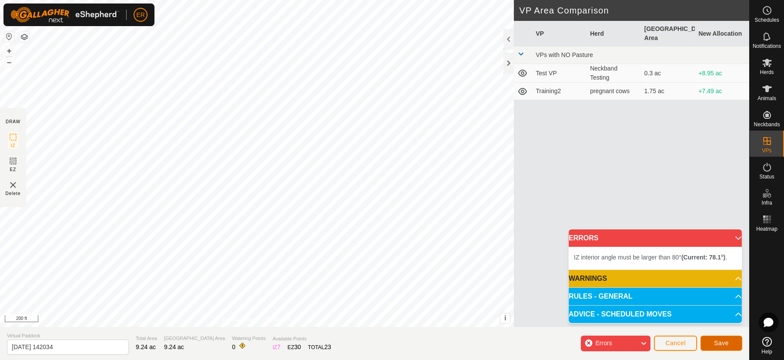
click at [717, 340] on span "Save" at bounding box center [721, 342] width 15 height 7
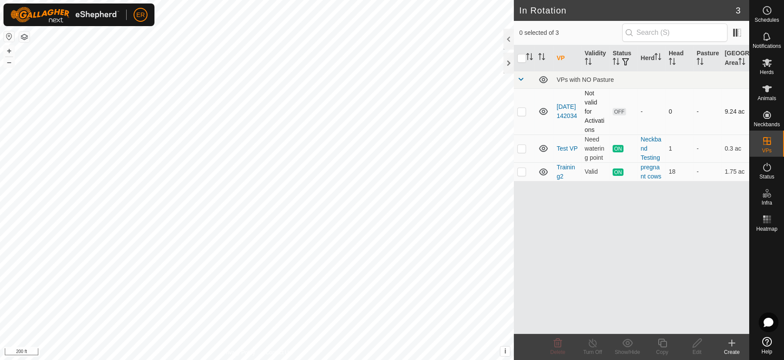
click at [520, 115] on p-checkbox at bounding box center [521, 111] width 9 height 7
checkbox input "true"
click at [697, 343] on icon at bounding box center [696, 342] width 9 height 9
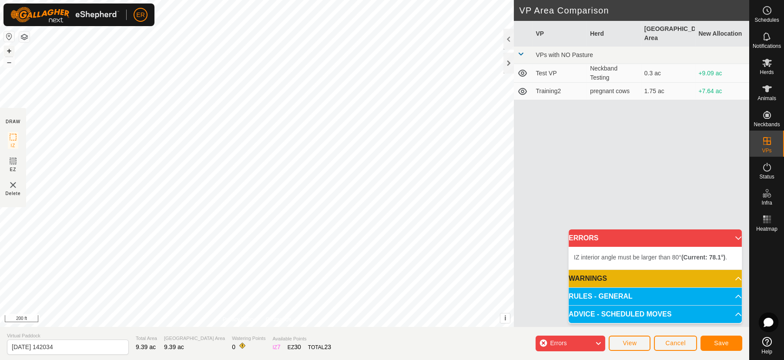
click at [10, 47] on button "+" at bounding box center [9, 51] width 10 height 10
click at [9, 48] on button "+" at bounding box center [9, 51] width 10 height 10
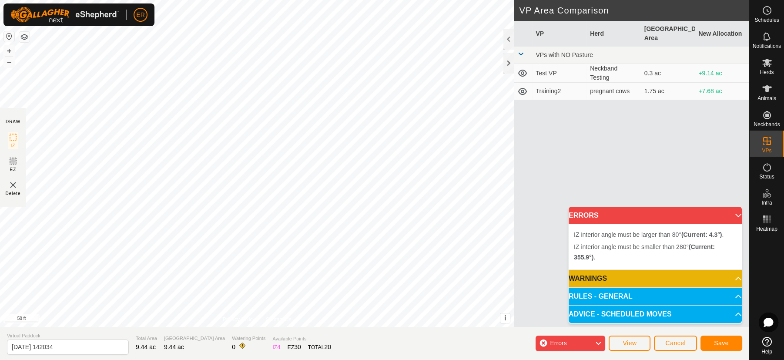
click at [217, 86] on div "IZ interior angle must be larger than 80° (Current: 4.3°) . + – ⇧ i This applic…" at bounding box center [256, 163] width 513 height 327
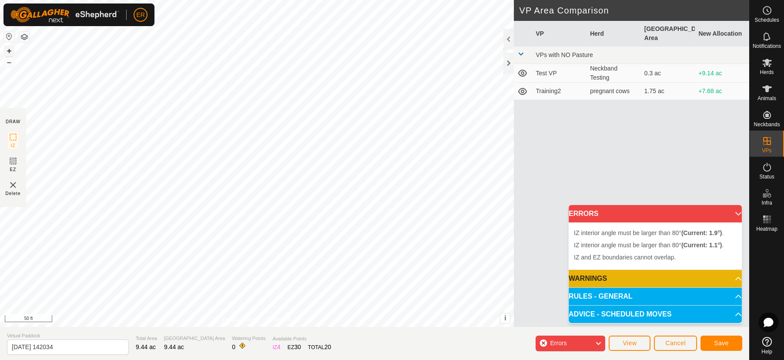
click at [9, 53] on button "+" at bounding box center [9, 51] width 10 height 10
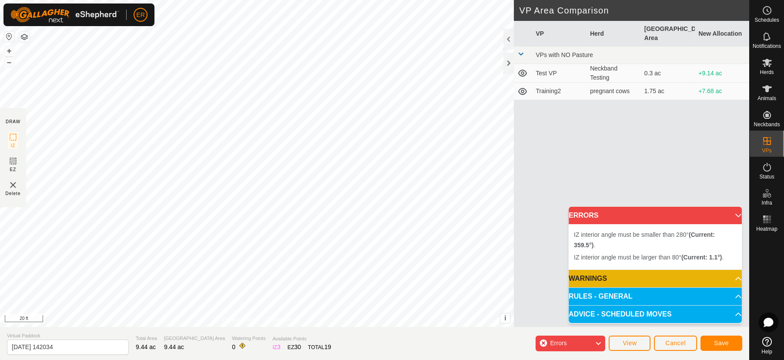
click at [363, 112] on div "IZ interior angle must be smaller than 280° (Current: 359.5°) . + – ⇧ i This ap…" at bounding box center [256, 163] width 513 height 327
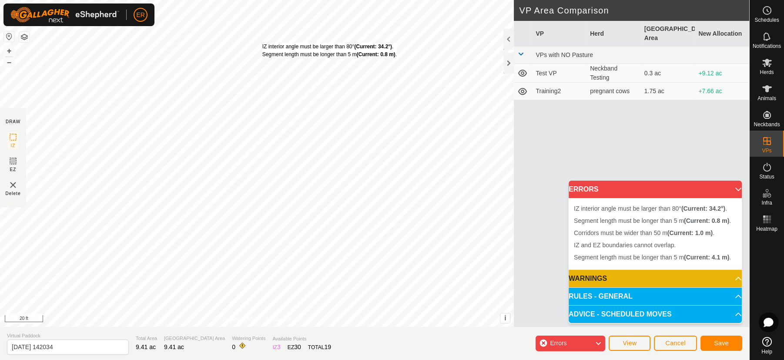
drag, startPoint x: 264, startPoint y: 24, endPoint x: 259, endPoint y: 43, distance: 19.5
click at [262, 43] on div "IZ interior angle must be larger than 80° (Current: 34.2°) . Segment length mus…" at bounding box center [329, 51] width 134 height 16
drag, startPoint x: 259, startPoint y: 44, endPoint x: 281, endPoint y: 33, distance: 24.9
click at [281, 32] on div "IZ interior angle must be larger than 80° (Current: 34.2°) . Segment length mus…" at bounding box center [348, 40] width 134 height 16
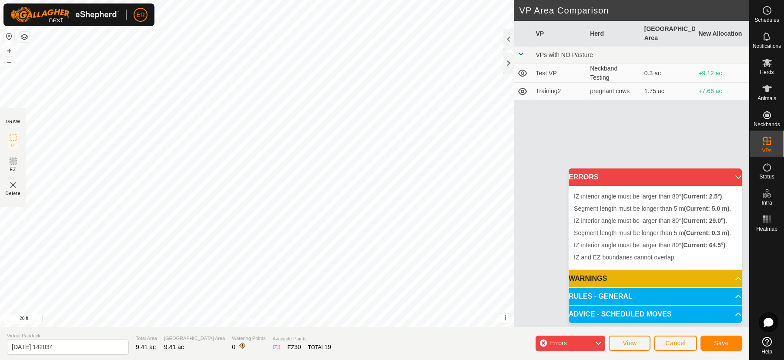
click at [260, 62] on div "IZ interior angle must be larger than 80° (Current: 2.5°) . Segment length must…" at bounding box center [256, 163] width 513 height 327
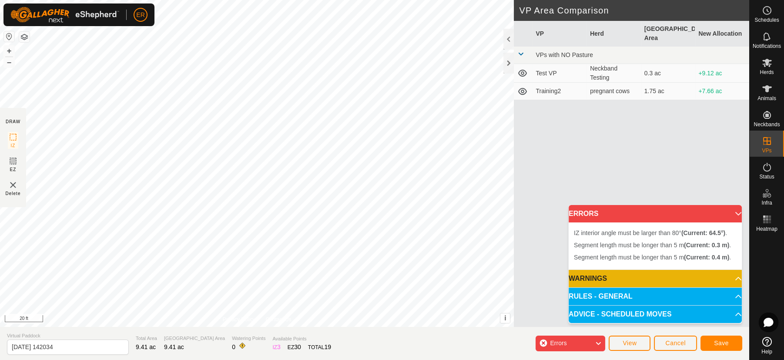
click at [281, 64] on div "Segment length must be longer than 5 m (Current: 0.4 m) . Segment length must b…" at bounding box center [256, 163] width 513 height 327
click at [257, 63] on div "Segment length must be longer than 5 m (Current: 2.1 m) . + – ⇧ i This applicat…" at bounding box center [256, 163] width 513 height 327
drag, startPoint x: 257, startPoint y: 63, endPoint x: 501, endPoint y: -57, distance: 271.7
click at [501, 0] on html "ER Schedules Notifications Herds Animals Neckbands VPs Status Infra Heatmap Hel…" at bounding box center [392, 180] width 784 height 360
click at [7, 63] on button "–" at bounding box center [9, 62] width 10 height 10
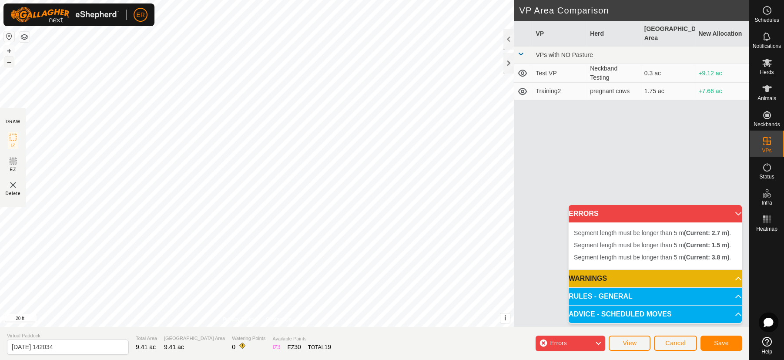
click at [7, 64] on button "–" at bounding box center [9, 62] width 10 height 10
click at [7, 48] on button "+" at bounding box center [9, 51] width 10 height 10
click at [7, 47] on button "+" at bounding box center [9, 51] width 10 height 10
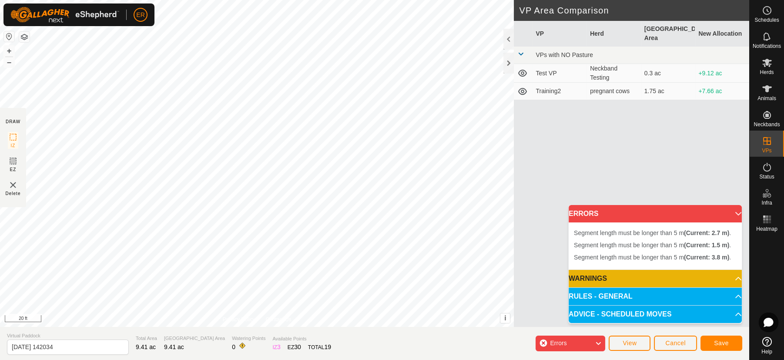
click at [202, 359] on html "ER Schedules Notifications Herds Animals Neckbands VPs Status Infra Heatmap Hel…" at bounding box center [392, 180] width 784 height 360
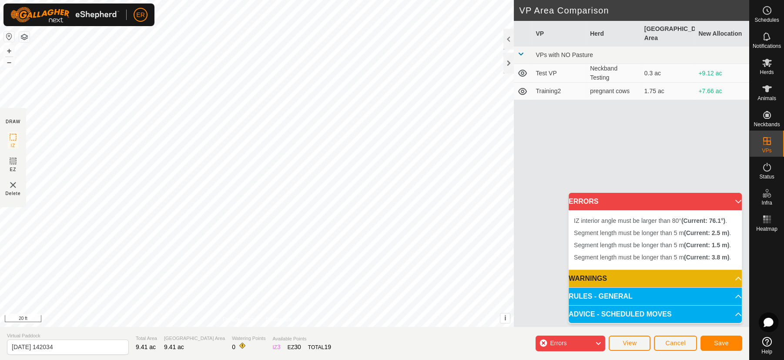
click at [241, 140] on div "Segment length must be longer than 5 m (Current: 1.5 m) . Segment length must b…" at bounding box center [256, 163] width 513 height 327
click at [256, 149] on div "IZ interior angle must be larger than 80° (Current: 52.8°) . Segment length mus…" at bounding box center [256, 163] width 513 height 327
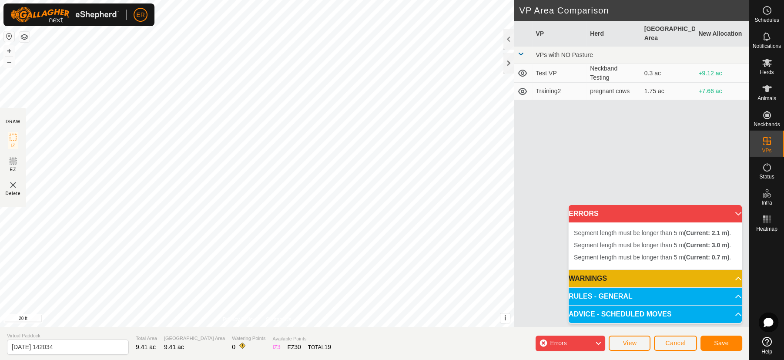
click at [256, 154] on div "Segment length must be longer than 5 m (Current: 0.7 m) . + – ⇧ i This applicat…" at bounding box center [256, 163] width 513 height 327
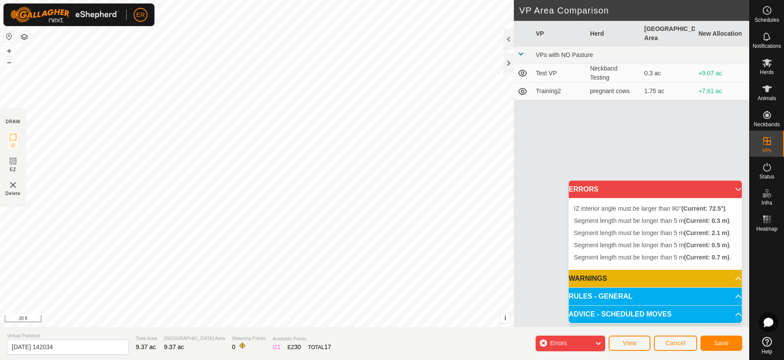
click at [287, 20] on div "IZ interior angle must be larger than 80° (Current: 72.5°) . Segment length mus…" at bounding box center [256, 163] width 513 height 327
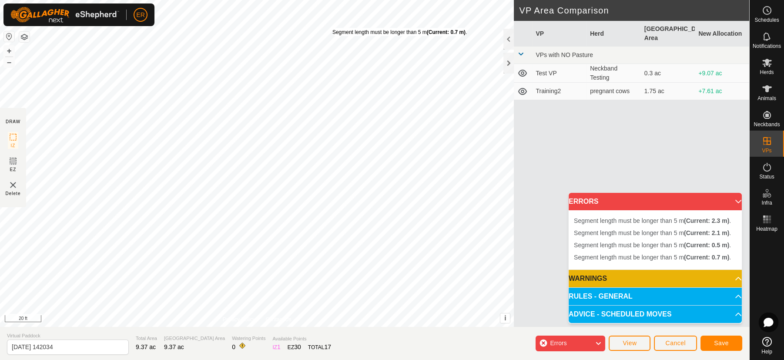
click at [331, 28] on div "Segment length must be longer than 5 m (Current: 0.7 m) . + – ⇧ i This applicat…" at bounding box center [256, 163] width 513 height 327
click at [326, 14] on div "Segment length must be longer than 5 m (Current: 2.3 m) . Segment length must b…" at bounding box center [256, 163] width 513 height 327
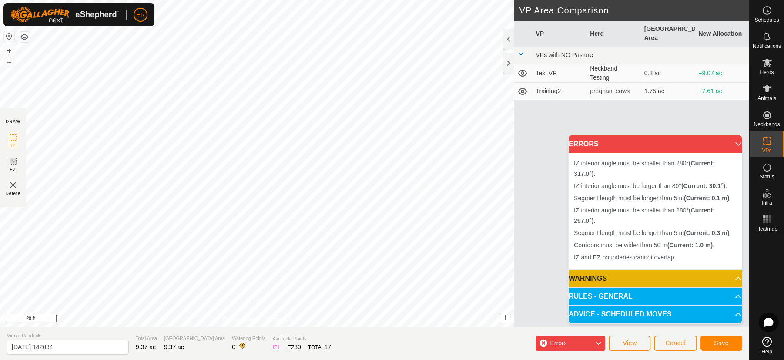
click at [267, 45] on div "Segment length must be longer than 5 m (Current: 0.1 m) . + – ⇧ i This applicat…" at bounding box center [256, 163] width 513 height 327
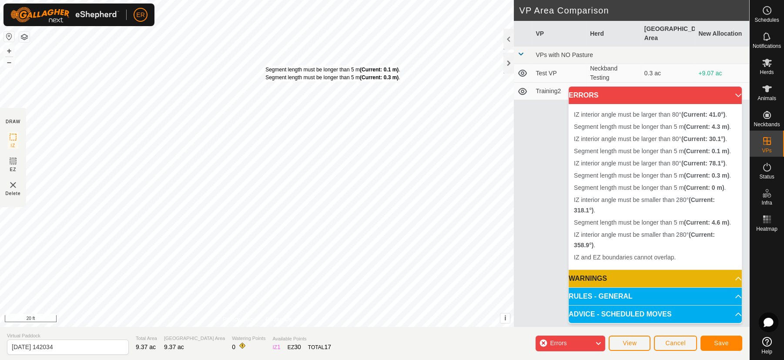
click at [266, 64] on div "Segment length must be longer than 5 m (Current: 0.1 m) . Segment length must b…" at bounding box center [256, 163] width 513 height 327
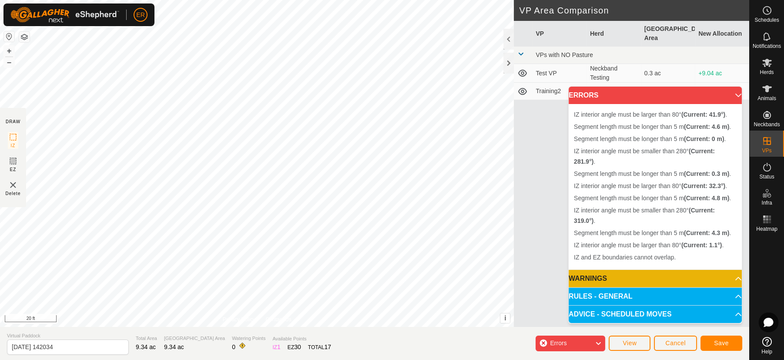
click at [265, 111] on div "IZ interior angle must be smaller than 280° (Current: 319.0°) . Segment length …" at bounding box center [256, 163] width 513 height 327
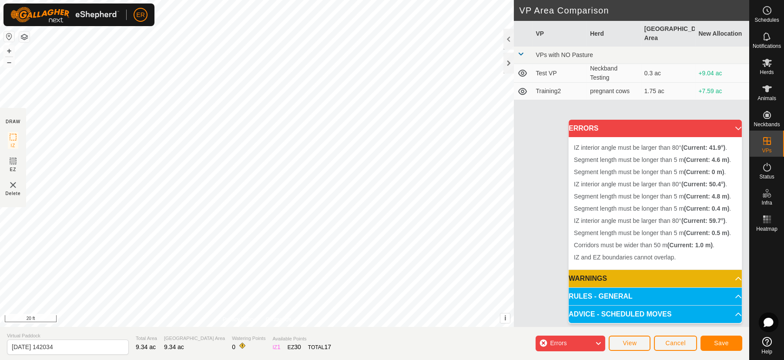
click at [268, 122] on div "Segment length must be longer than 5 m (Current: 0 m) . Segment length must be …" at bounding box center [256, 163] width 513 height 327
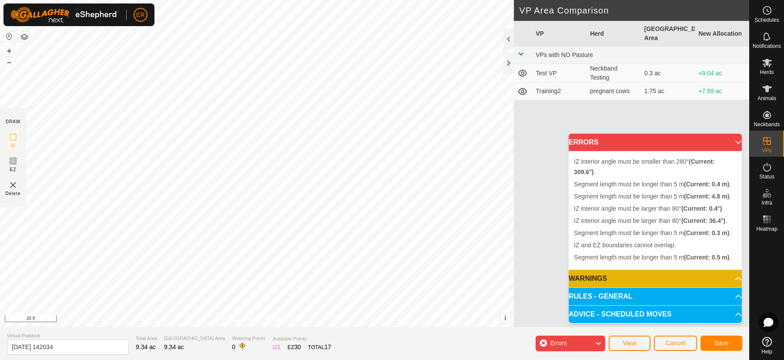
click at [267, 123] on div "Segment length must be longer than 5 m (Current: 0.5 m) . + – ⇧ i This applicat…" at bounding box center [256, 163] width 513 height 327
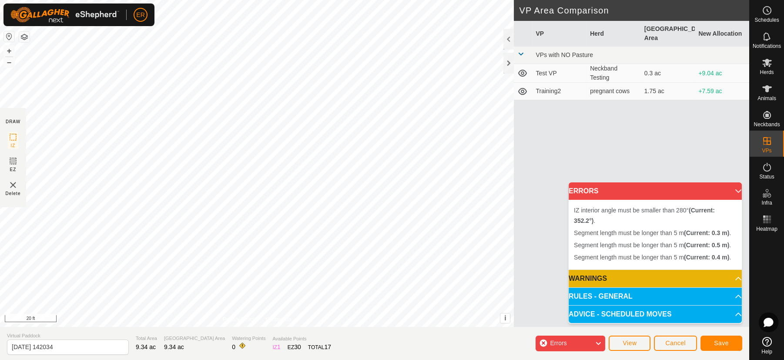
drag, startPoint x: 263, startPoint y: 77, endPoint x: 157, endPoint y: -57, distance: 171.2
click at [157, 0] on html "ER Schedules Notifications Herds Animals Neckbands VPs Status Infra Heatmap Hel…" at bounding box center [392, 180] width 784 height 360
click at [9, 62] on button "–" at bounding box center [9, 62] width 10 height 10
click at [9, 59] on button "–" at bounding box center [9, 62] width 10 height 10
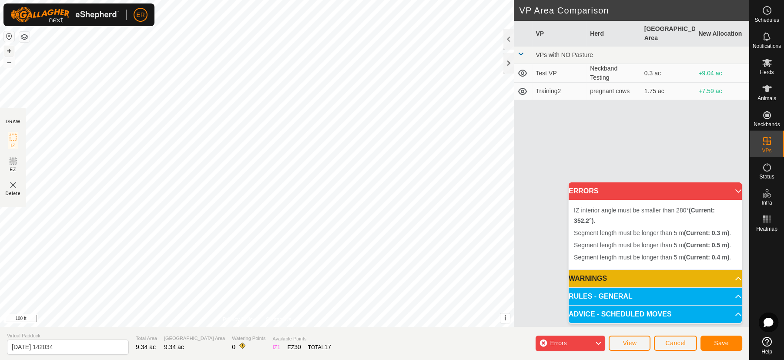
click at [12, 46] on button "+" at bounding box center [9, 51] width 10 height 10
click at [315, 359] on html "ER Schedules Notifications Herds Animals Neckbands VPs Status Infra Heatmap Hel…" at bounding box center [392, 180] width 784 height 360
click at [7, 60] on button "–" at bounding box center [9, 62] width 10 height 10
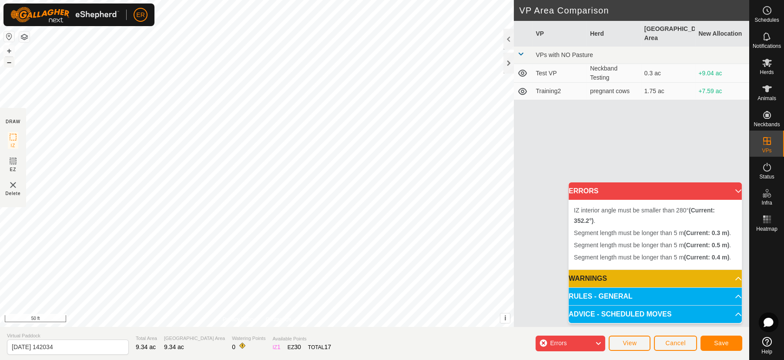
click at [7, 59] on button "–" at bounding box center [9, 62] width 10 height 10
click at [719, 341] on span "Save" at bounding box center [721, 342] width 15 height 7
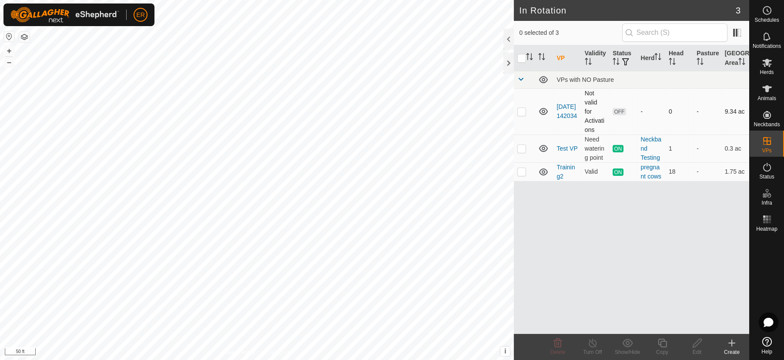
click at [519, 115] on p-checkbox at bounding box center [521, 111] width 9 height 7
checkbox input "true"
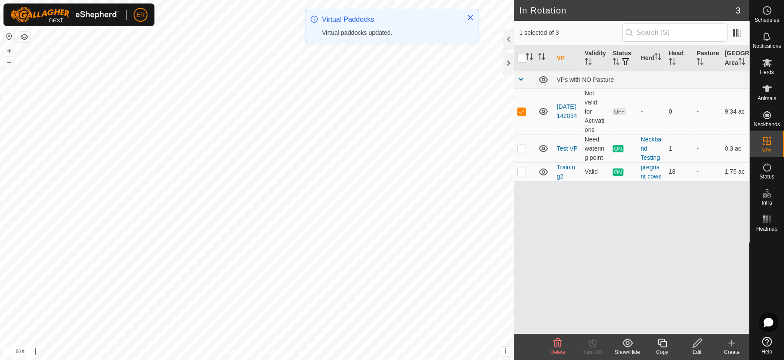
click at [694, 345] on icon at bounding box center [696, 342] width 11 height 10
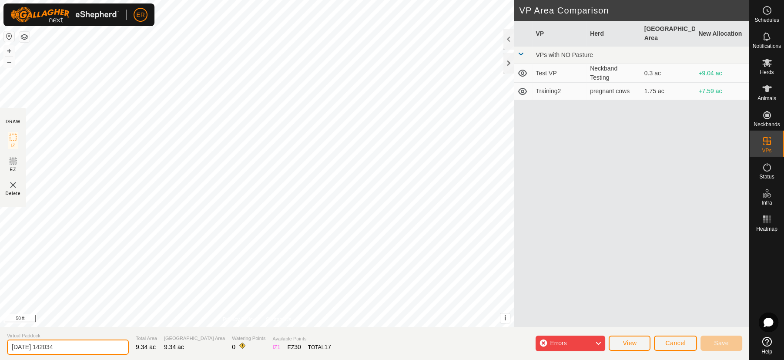
click at [65, 344] on input "[DATE] 142034" at bounding box center [68, 346] width 122 height 15
type input "[DATE] Barbers paddock"
click at [723, 342] on span "Save" at bounding box center [721, 342] width 15 height 7
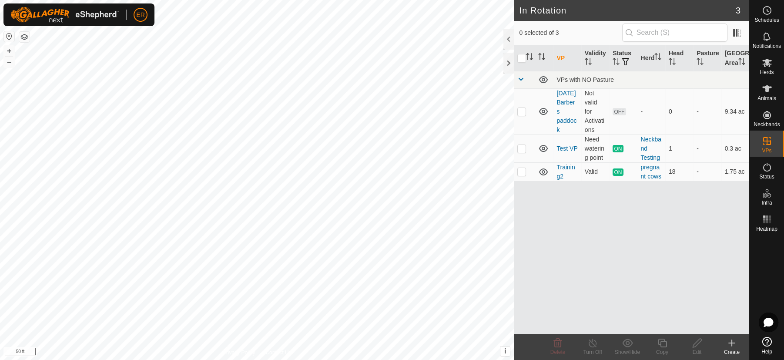
click at [723, 342] on create-svg-icon at bounding box center [731, 342] width 35 height 10
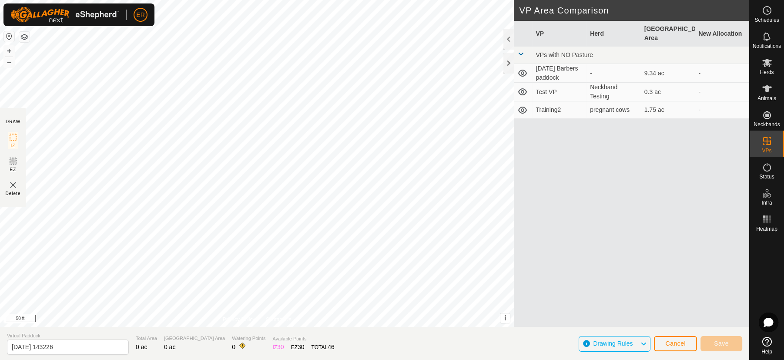
click at [521, 70] on icon at bounding box center [522, 73] width 9 height 7
click at [520, 68] on icon at bounding box center [522, 73] width 10 height 10
click at [512, 35] on div at bounding box center [508, 39] width 10 height 21
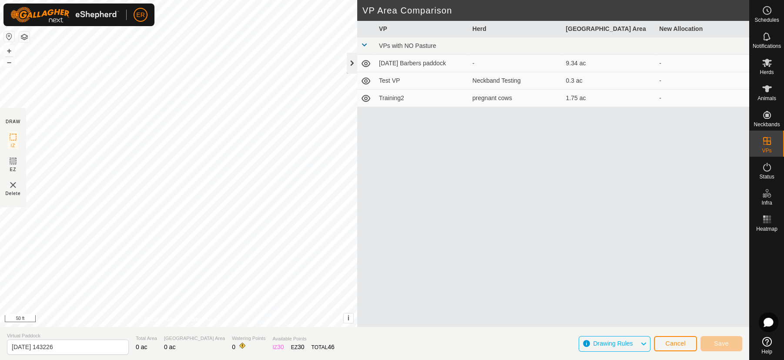
click at [352, 62] on div at bounding box center [352, 63] width 10 height 21
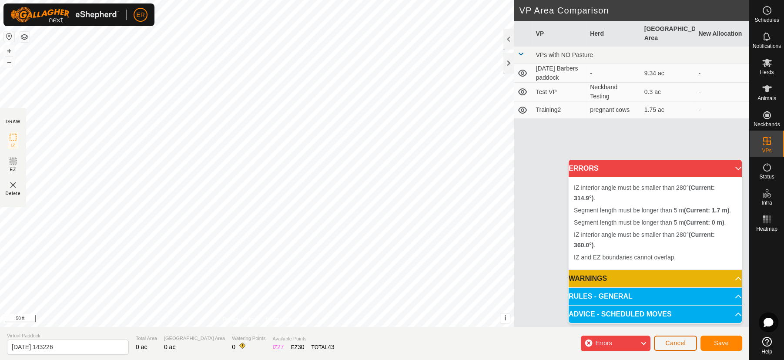
click at [674, 342] on span "Cancel" at bounding box center [675, 342] width 20 height 7
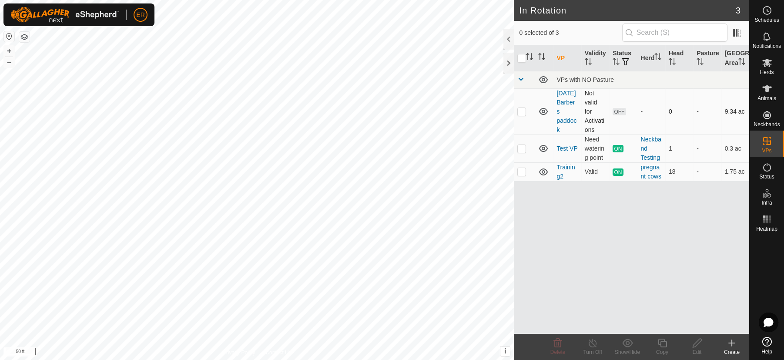
click at [521, 115] on p-checkbox at bounding box center [521, 111] width 9 height 7
checkbox input "true"
click at [698, 343] on icon at bounding box center [696, 342] width 11 height 10
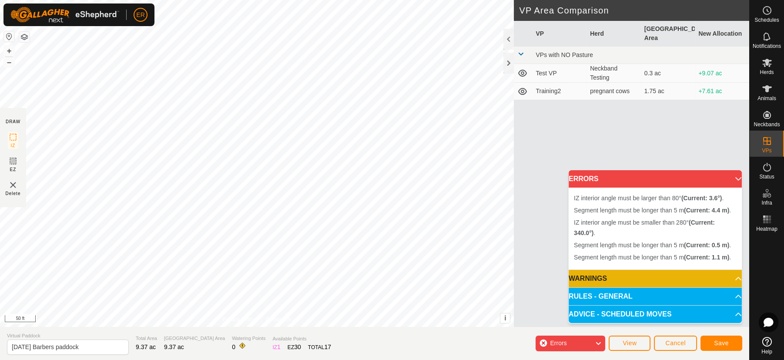
drag, startPoint x: 287, startPoint y: 134, endPoint x: 287, endPoint y: 141, distance: 6.5
click at [287, 143] on div "IZ interior angle must be larger than 80° (Current: 3.6°) . Segment length must…" at bounding box center [287, 143] width 0 height 0
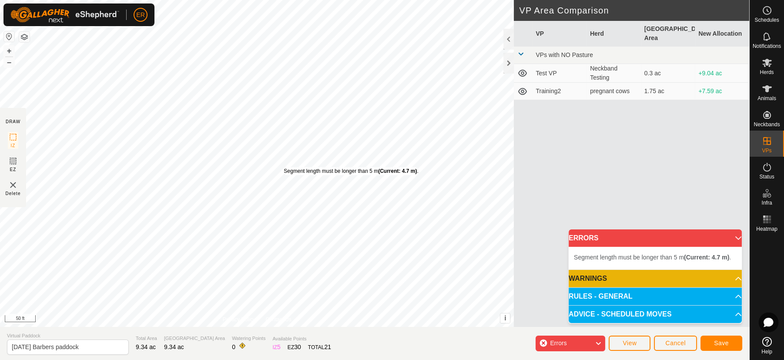
click at [283, 167] on div "Segment length must be longer than 5 m (Current: 4.7 m) ." at bounding box center [350, 171] width 134 height 8
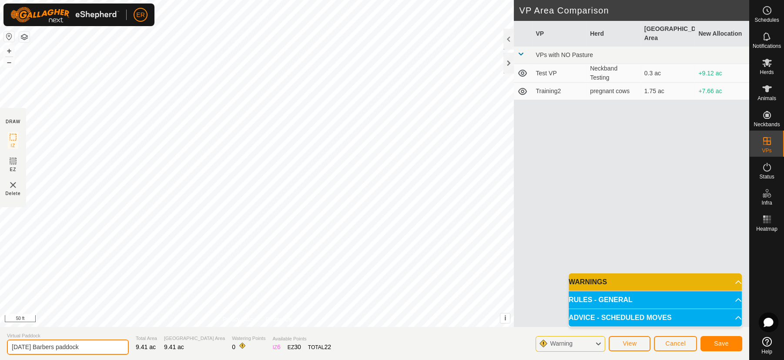
click at [66, 346] on input "[DATE] Barbers paddock" at bounding box center [68, 346] width 122 height 15
click at [90, 348] on input "[DATE] [PERSON_NAME] [PERSON_NAME]" at bounding box center [68, 346] width 122 height 15
type input "[DATE] [PERSON_NAME] pad"
click at [720, 340] on span "Save" at bounding box center [721, 343] width 15 height 7
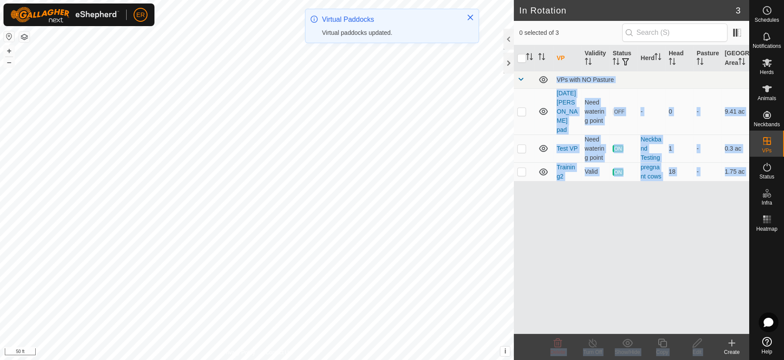
drag, startPoint x: 719, startPoint y: 341, endPoint x: 727, endPoint y: 235, distance: 106.4
click at [727, 235] on article "In Rotation 3 0 selected of 3 VP Validity Status Herd Head Pasture Grazing Area…" at bounding box center [630, 180] width 235 height 360
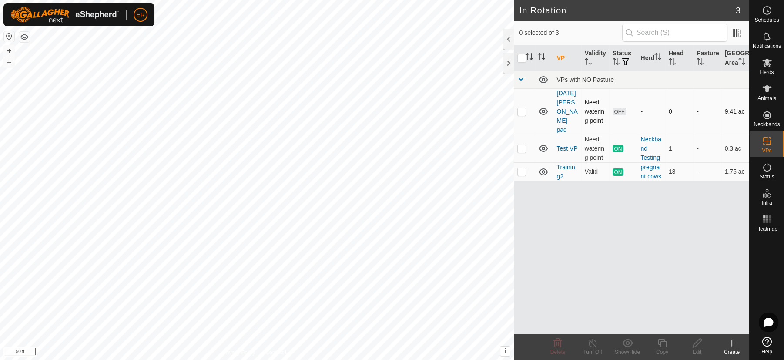
click at [522, 115] on p-checkbox at bounding box center [521, 111] width 9 height 7
checkbox input "true"
click at [696, 343] on icon at bounding box center [696, 342] width 11 height 10
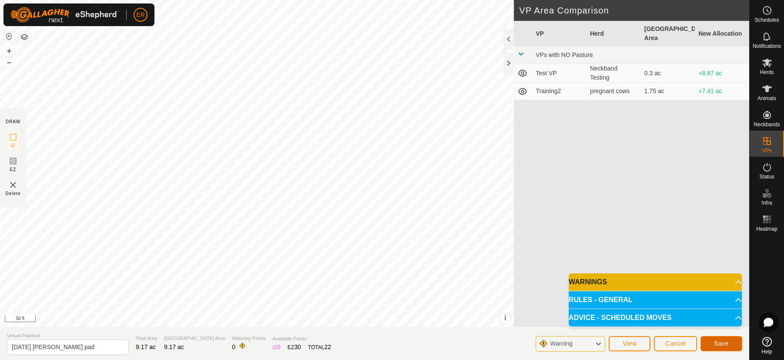
click at [711, 341] on button "Save" at bounding box center [721, 343] width 42 height 15
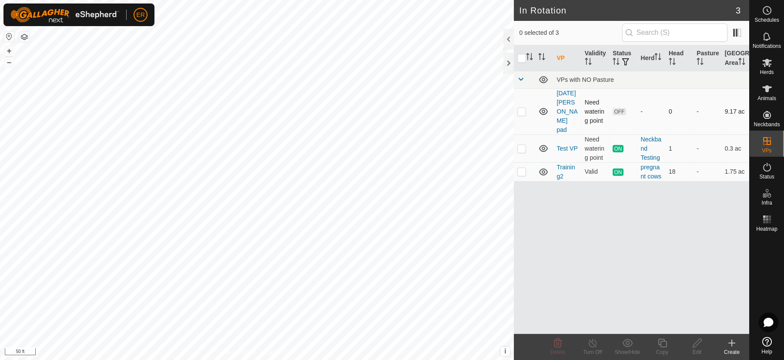
click at [521, 115] on p-checkbox at bounding box center [521, 111] width 9 height 7
checkbox input "true"
click at [697, 345] on icon at bounding box center [696, 342] width 11 height 10
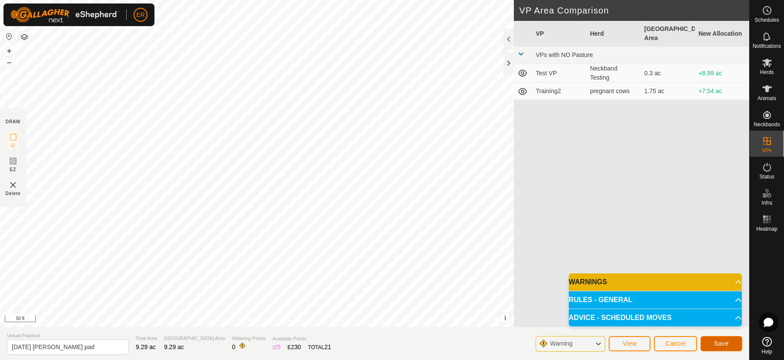
click at [716, 338] on button "Save" at bounding box center [721, 343] width 42 height 15
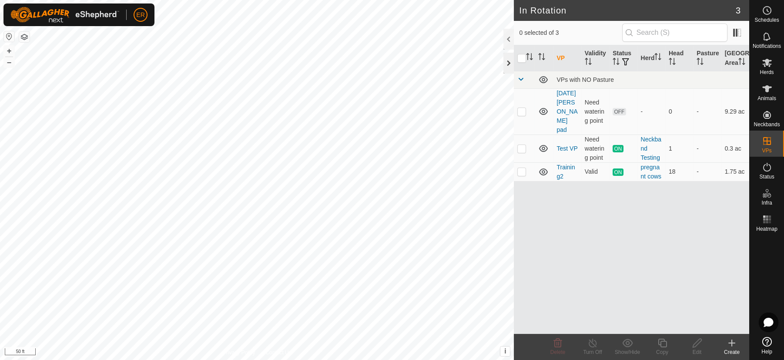
click at [509, 60] on div at bounding box center [508, 63] width 10 height 21
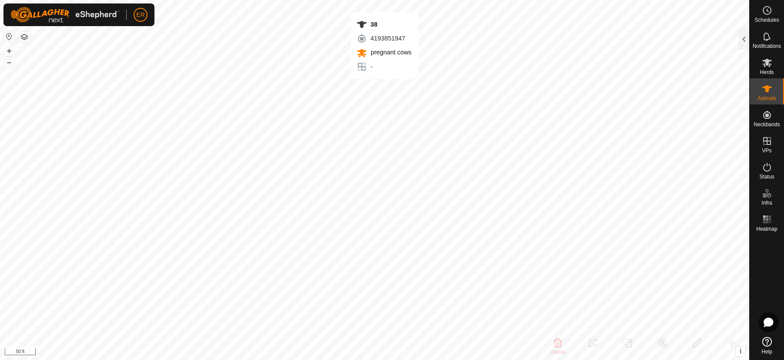
checkbox input "false"
click at [766, 91] on icon at bounding box center [767, 88] width 10 height 7
click at [764, 83] on icon at bounding box center [766, 88] width 10 height 10
click at [742, 38] on div at bounding box center [743, 39] width 10 height 21
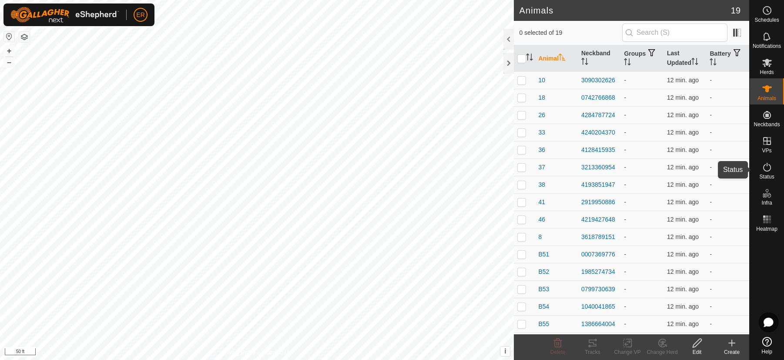
click at [764, 171] on icon at bounding box center [766, 167] width 10 height 10
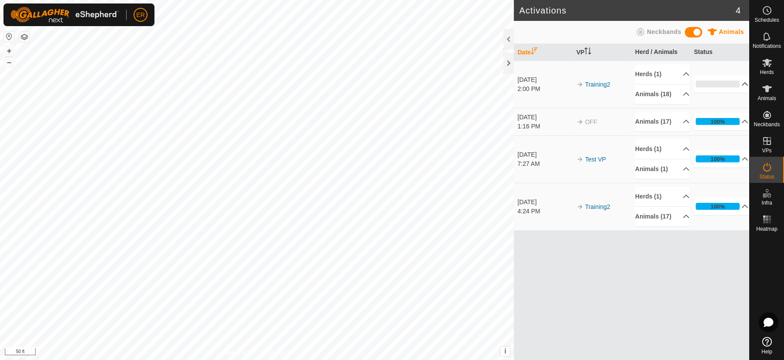
click at [734, 88] on p-accordion-header "0%" at bounding box center [721, 83] width 55 height 17
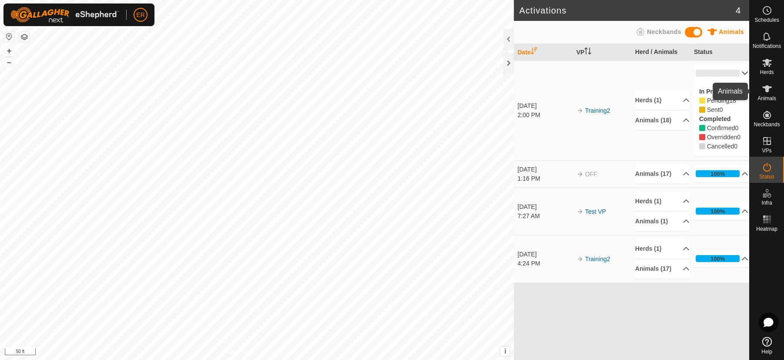
click at [766, 88] on icon at bounding box center [767, 88] width 10 height 7
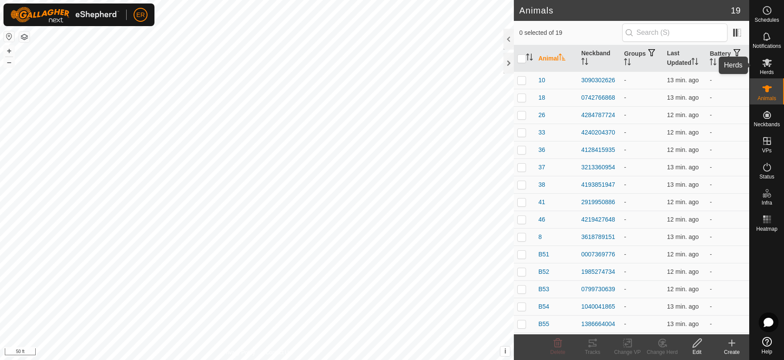
click at [764, 61] on icon at bounding box center [767, 63] width 10 height 8
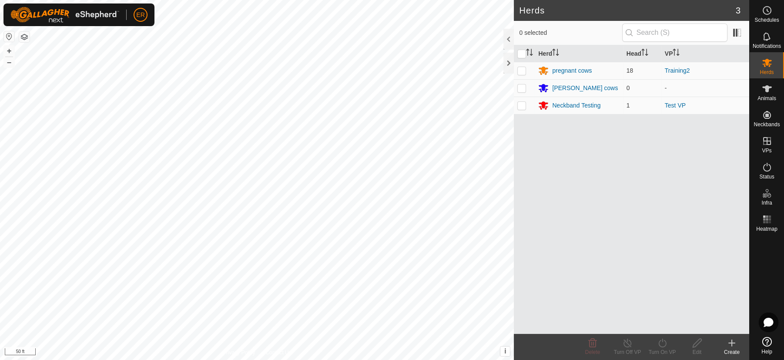
click at [764, 62] on icon at bounding box center [766, 62] width 10 height 10
click at [142, 10] on p-avatar "ER" at bounding box center [140, 15] width 14 height 14
click at [168, 70] on link "Logout" at bounding box center [180, 67] width 86 height 14
